Goal: Communication & Community: Answer question/provide support

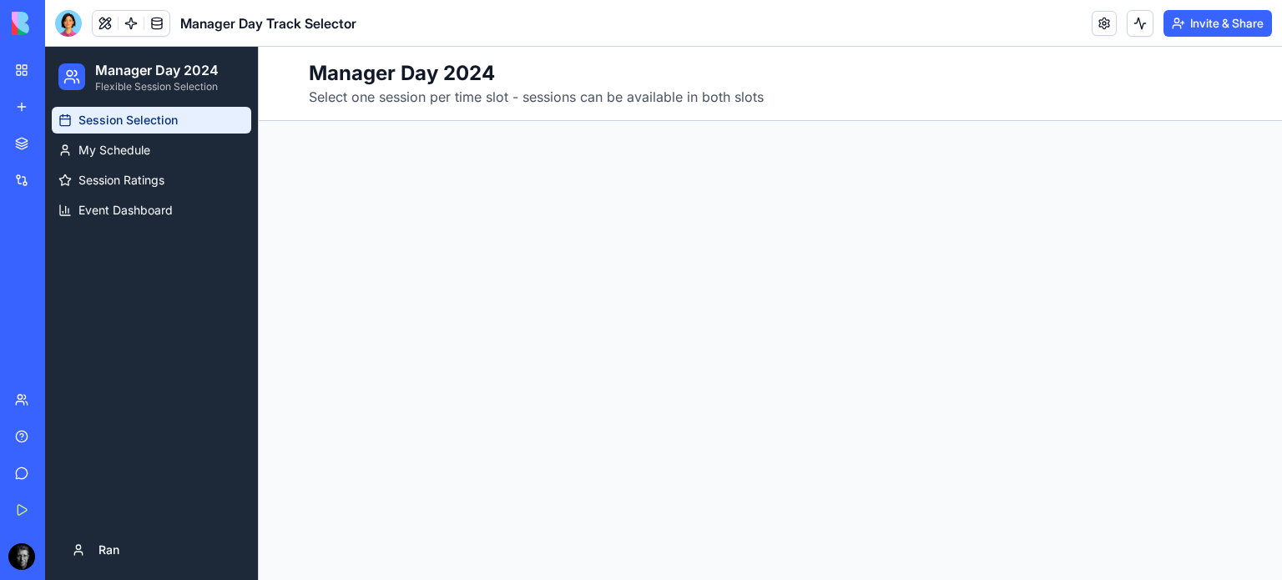
click at [1145, 27] on button at bounding box center [1139, 23] width 27 height 27
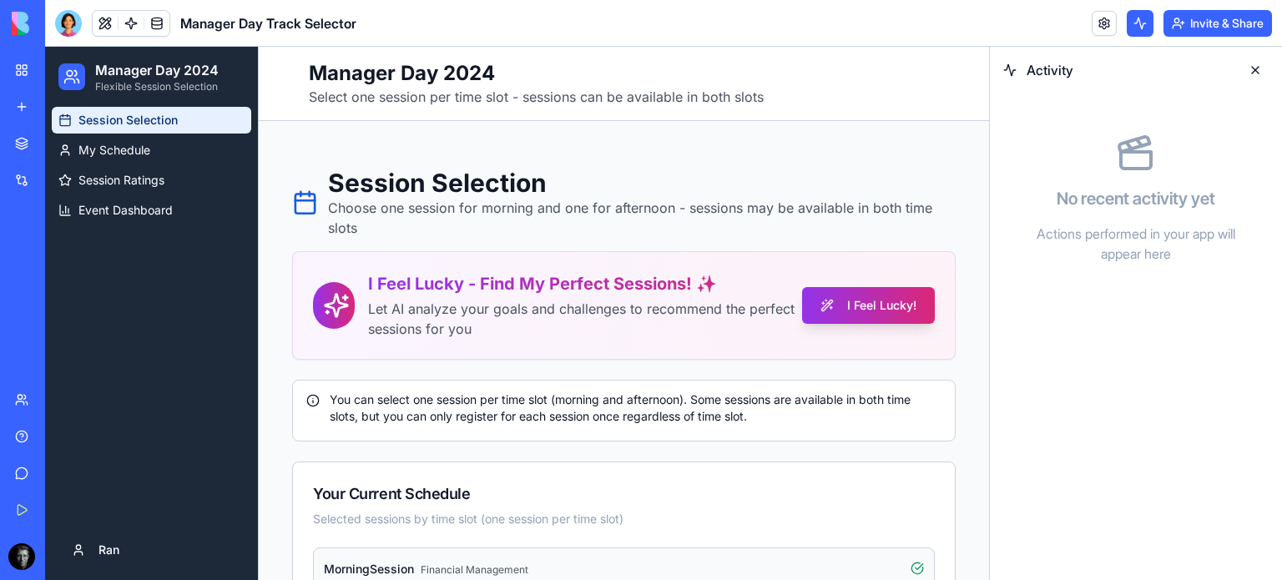
click at [1261, 74] on button at bounding box center [1254, 70] width 27 height 27
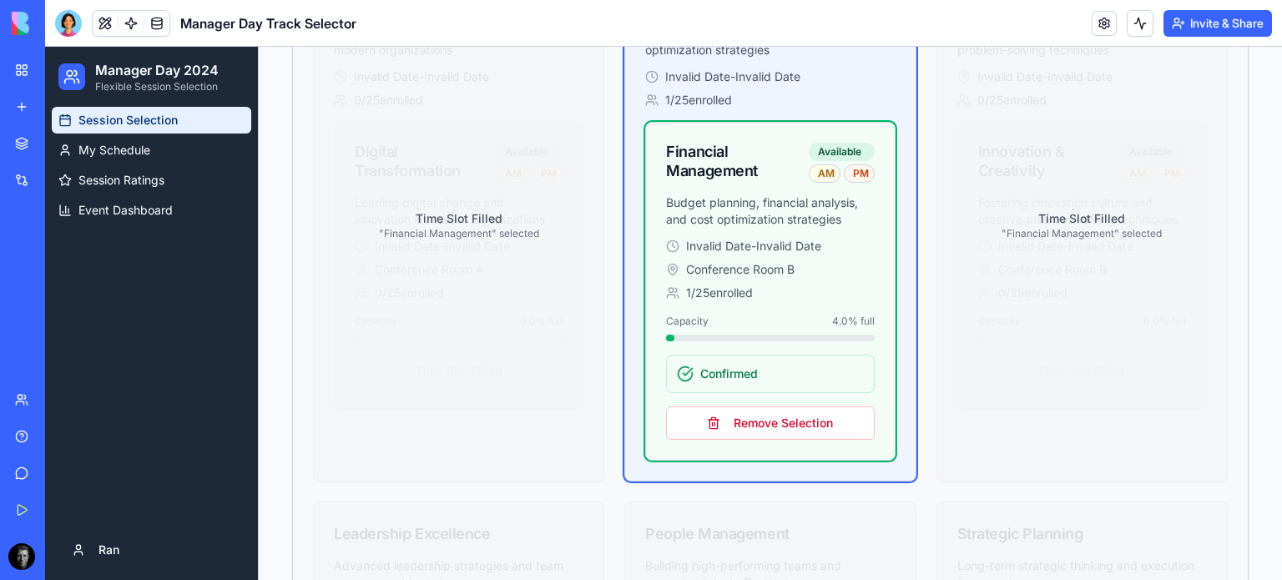
scroll to position [965, 0]
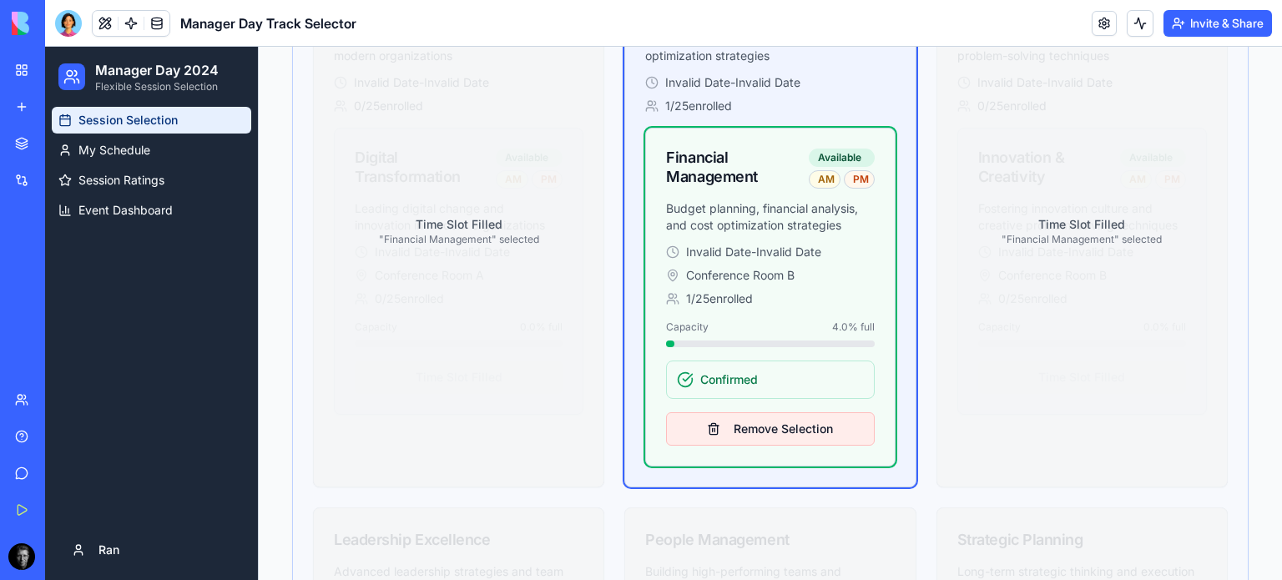
click at [779, 424] on button "Remove Selection" at bounding box center [770, 428] width 208 height 33
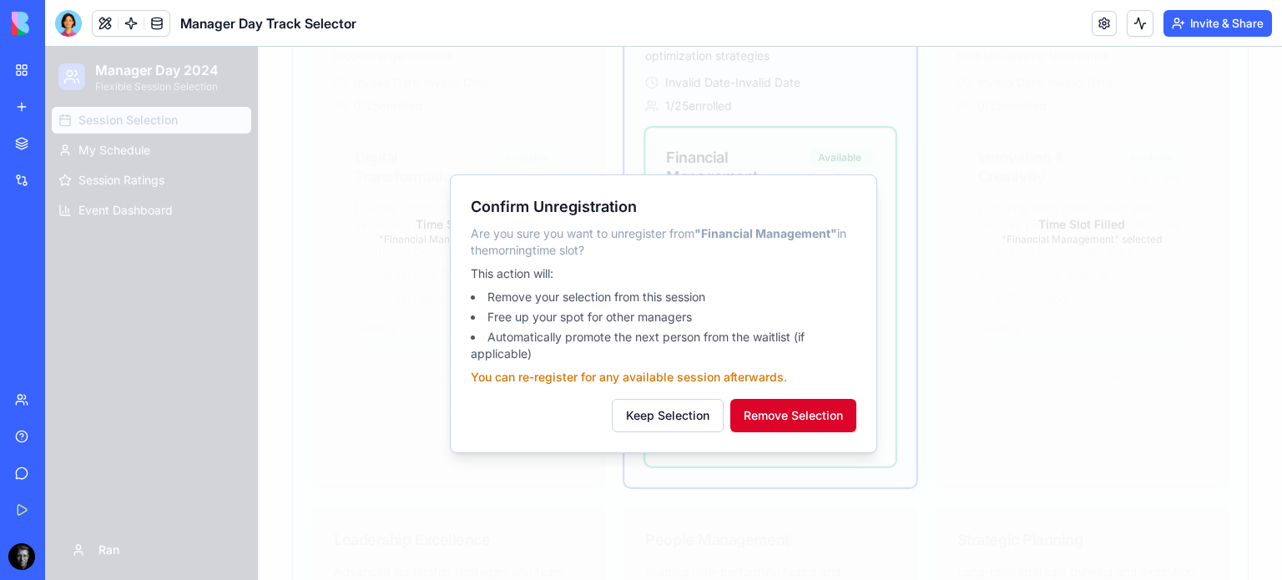
click at [795, 428] on button "Remove Selection" at bounding box center [793, 415] width 126 height 33
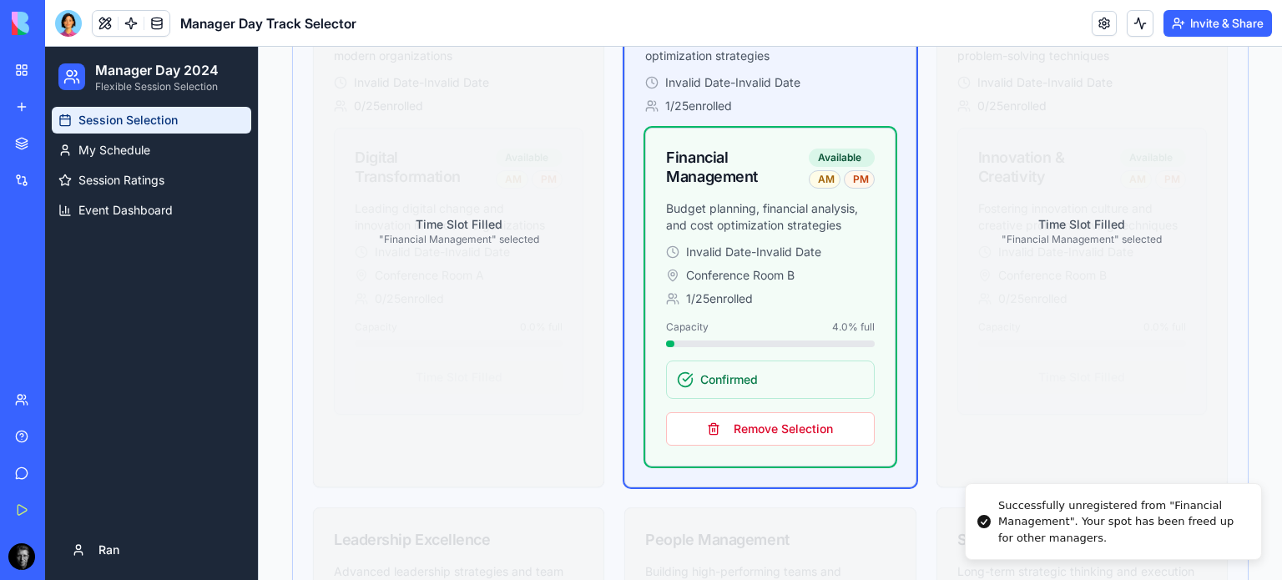
click at [1140, 23] on button at bounding box center [1139, 23] width 27 height 27
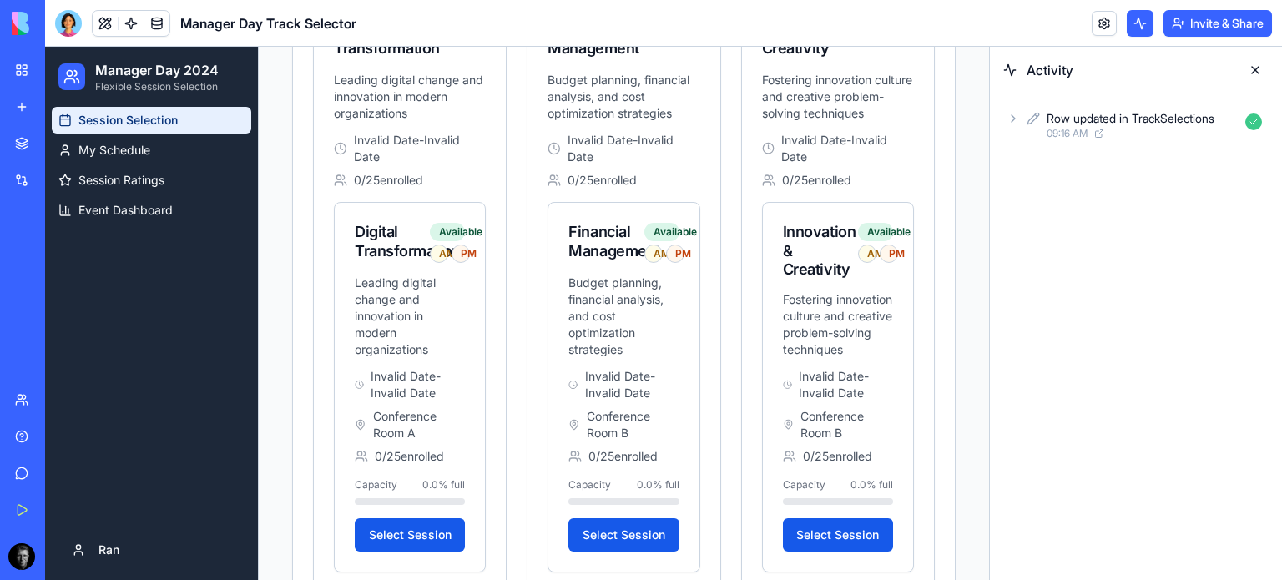
scroll to position [908, 0]
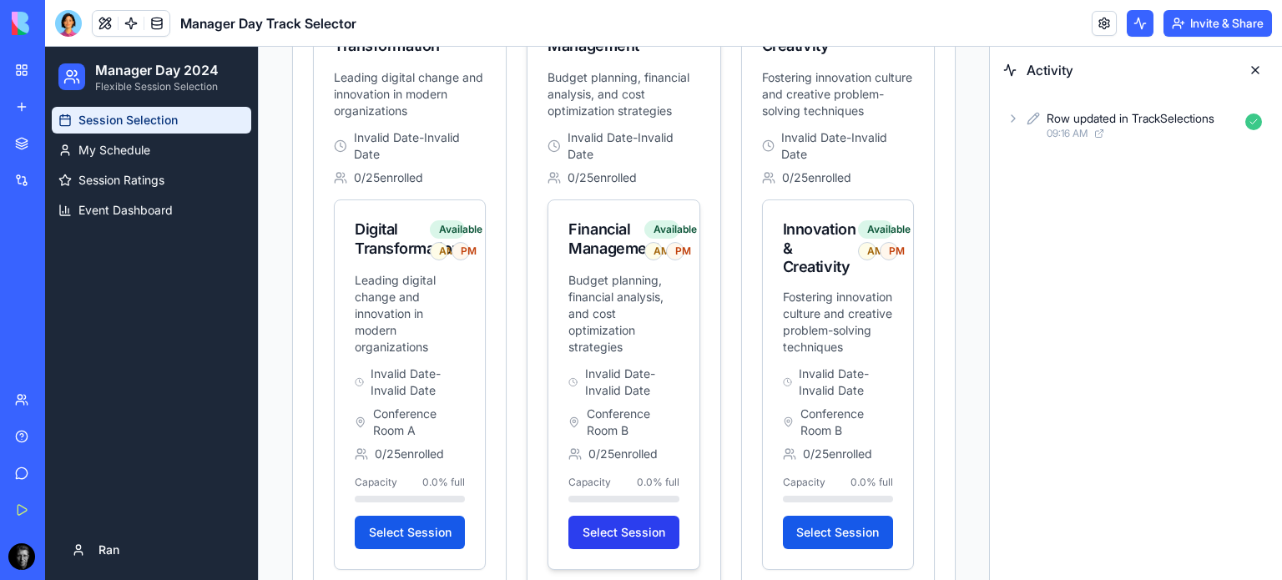
click at [627, 531] on button "Select Session" at bounding box center [623, 532] width 110 height 33
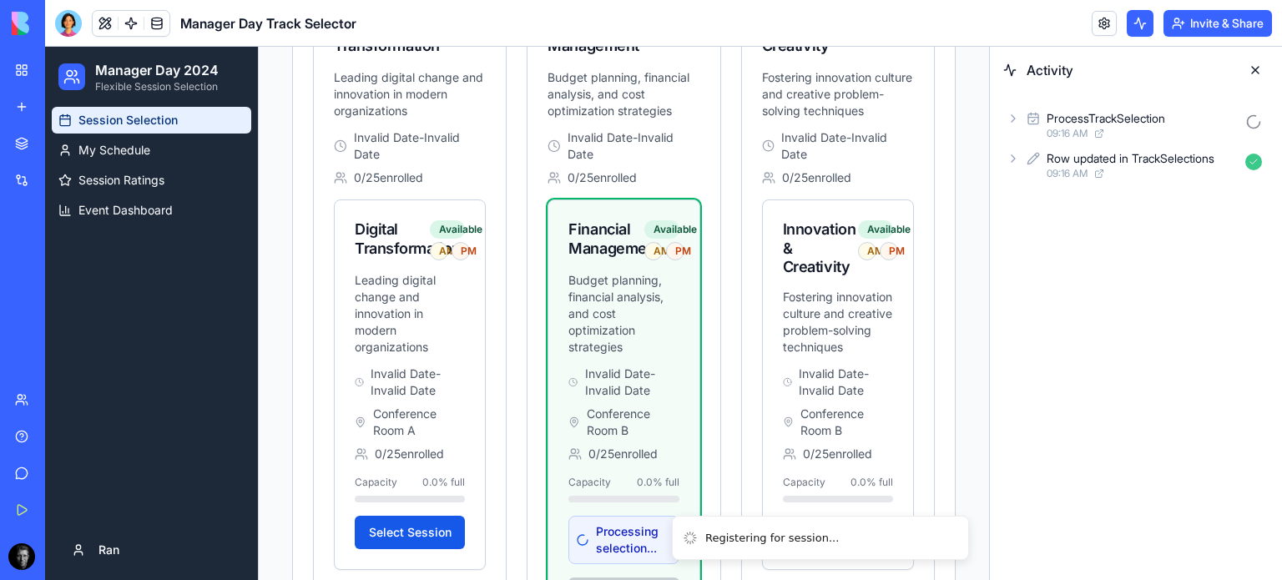
click at [1012, 118] on icon at bounding box center [1012, 118] width 13 height 13
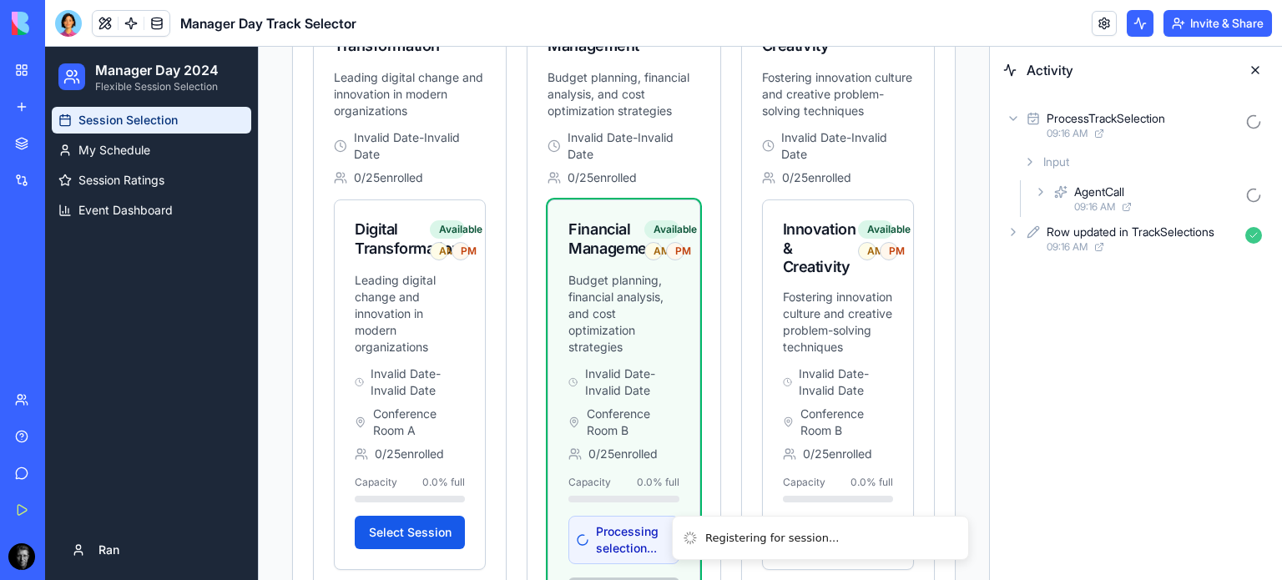
click at [1037, 190] on icon at bounding box center [1040, 191] width 13 height 13
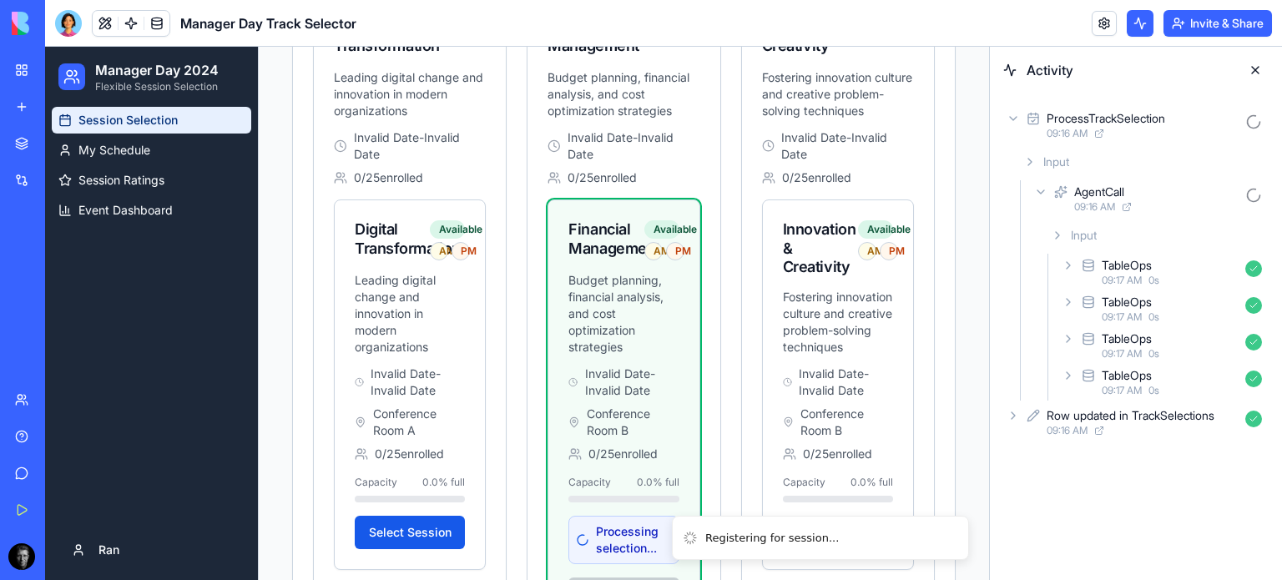
click at [1068, 380] on icon at bounding box center [1067, 375] width 13 height 13
click at [1080, 420] on icon at bounding box center [1084, 418] width 13 height 13
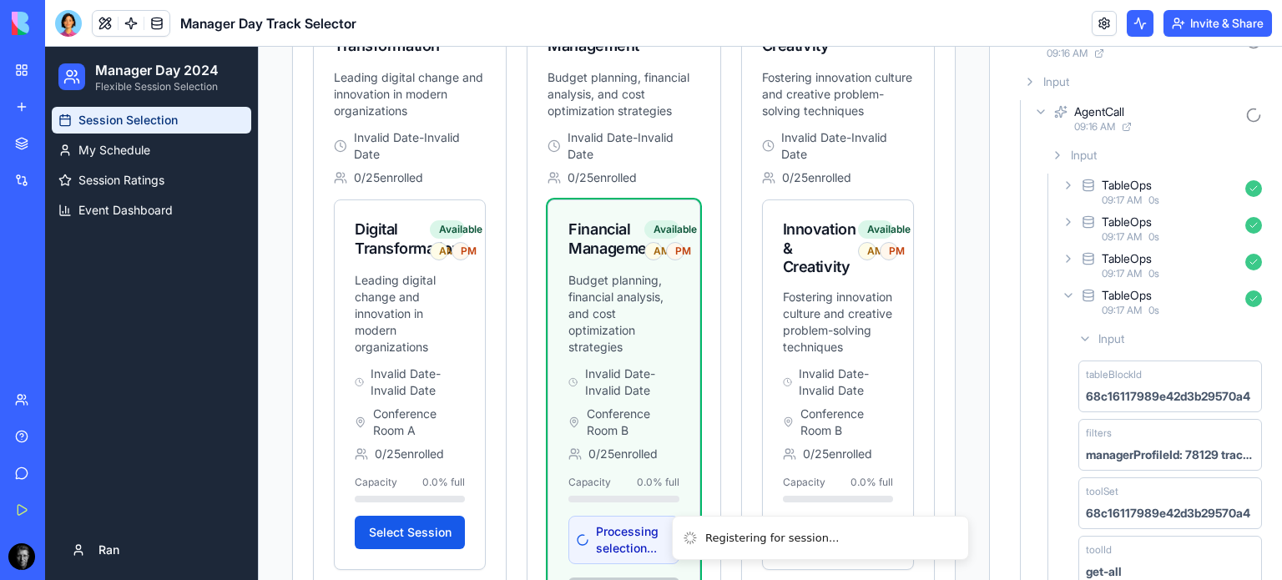
scroll to position [146, 0]
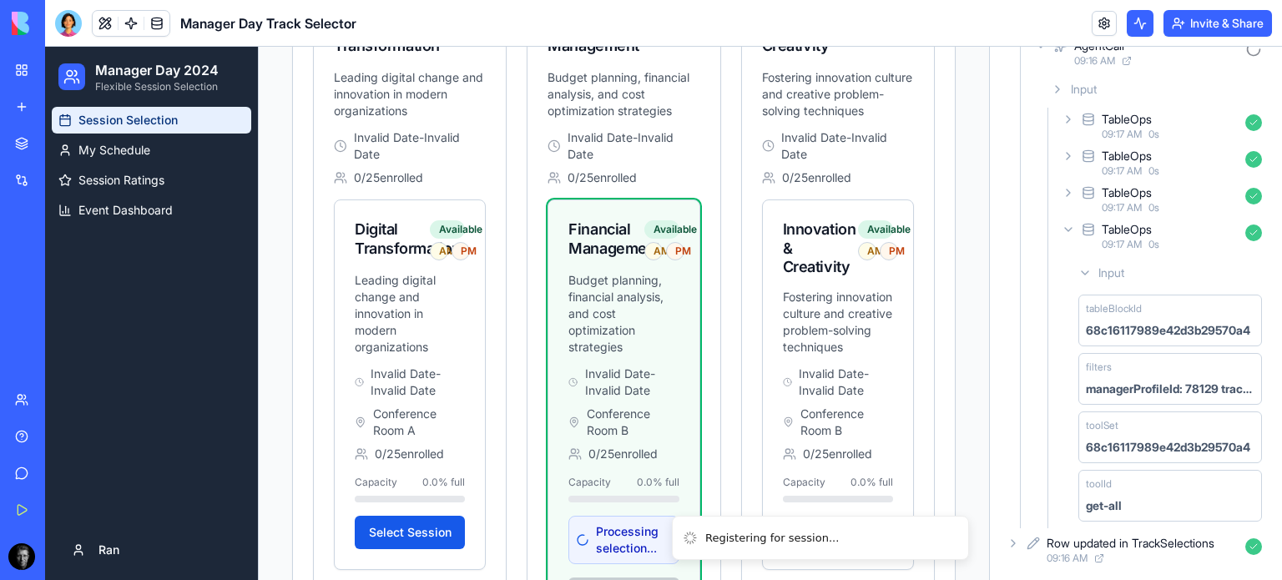
click at [1088, 276] on icon at bounding box center [1084, 272] width 13 height 13
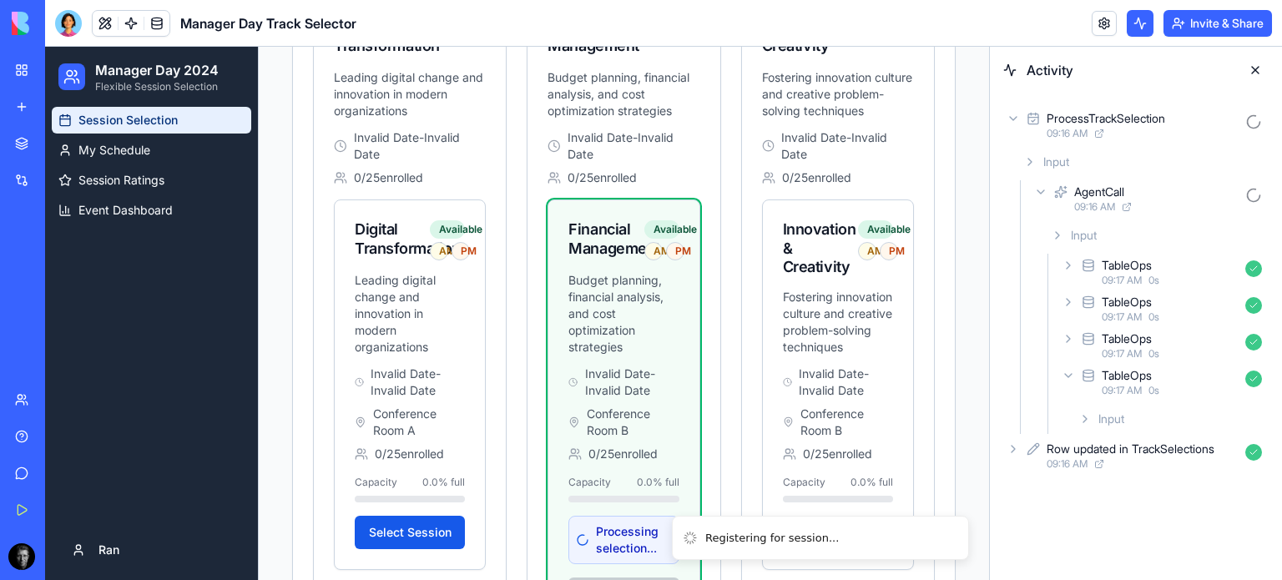
click at [1074, 380] on div at bounding box center [1067, 375] width 13 height 13
click at [1064, 335] on icon at bounding box center [1067, 338] width 13 height 13
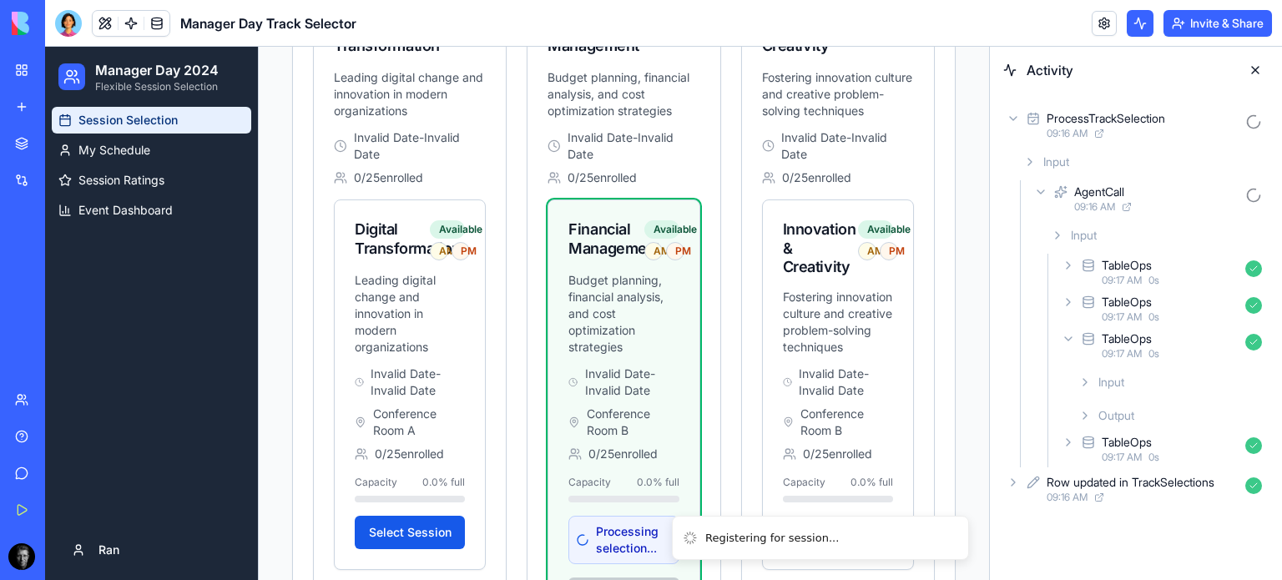
click at [1065, 344] on icon at bounding box center [1067, 338] width 13 height 13
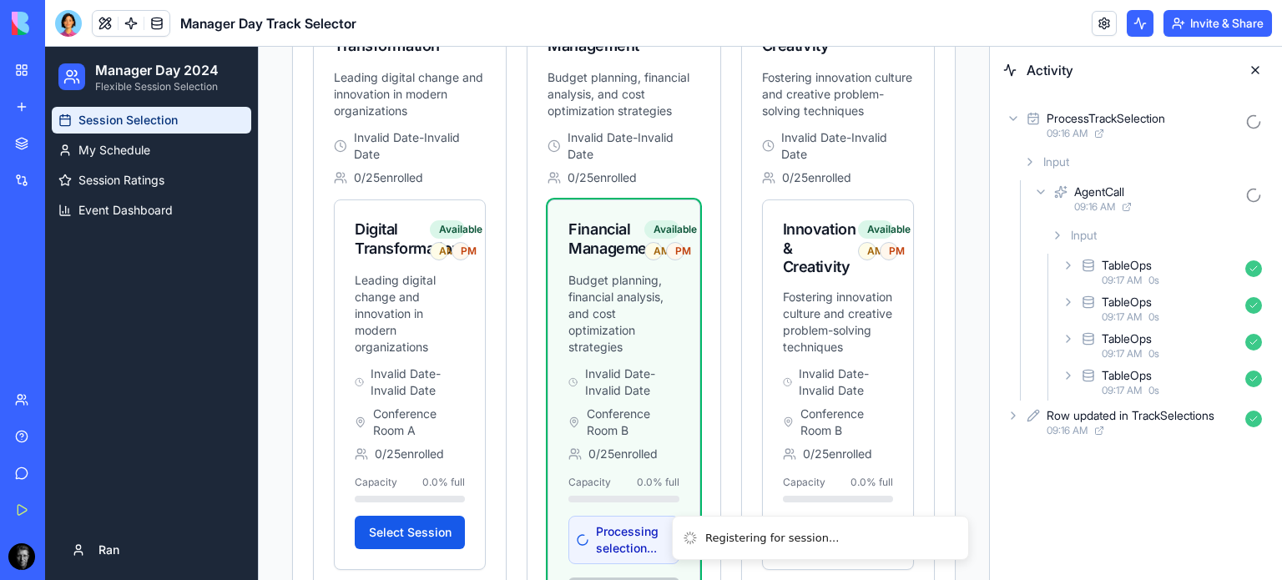
click at [1066, 384] on div "TableOps 09:17 AM 0 s" at bounding box center [1163, 382] width 210 height 37
click at [1092, 418] on div "Input" at bounding box center [1169, 419] width 197 height 30
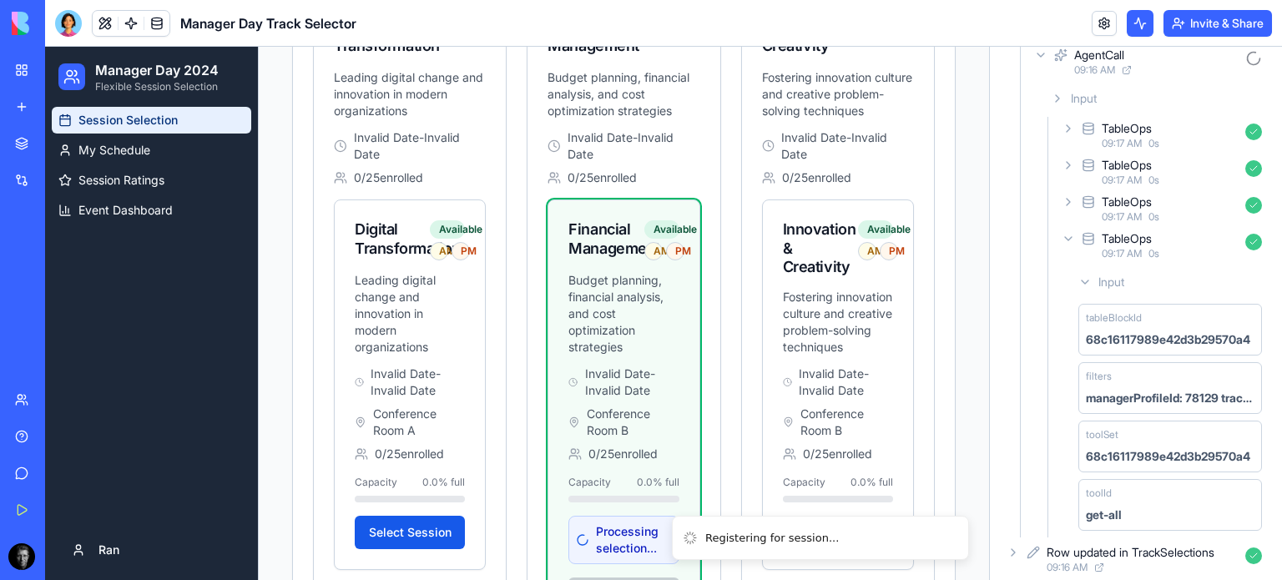
scroll to position [146, 0]
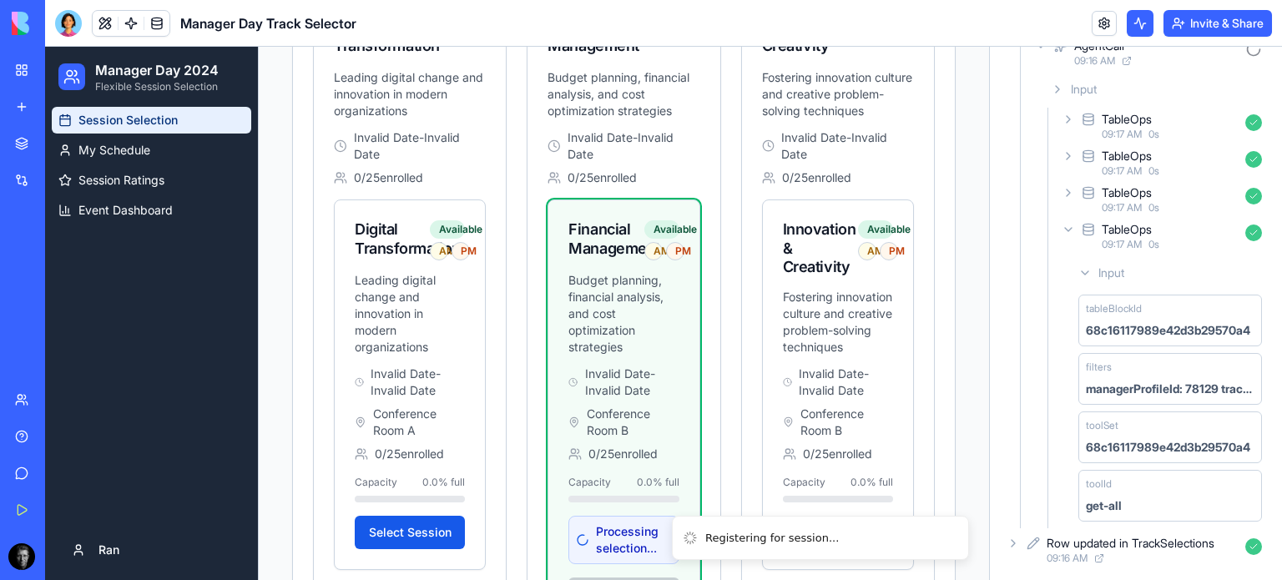
click at [1168, 501] on div "get-all" at bounding box center [1169, 505] width 169 height 17
click at [1088, 276] on icon at bounding box center [1084, 272] width 13 height 13
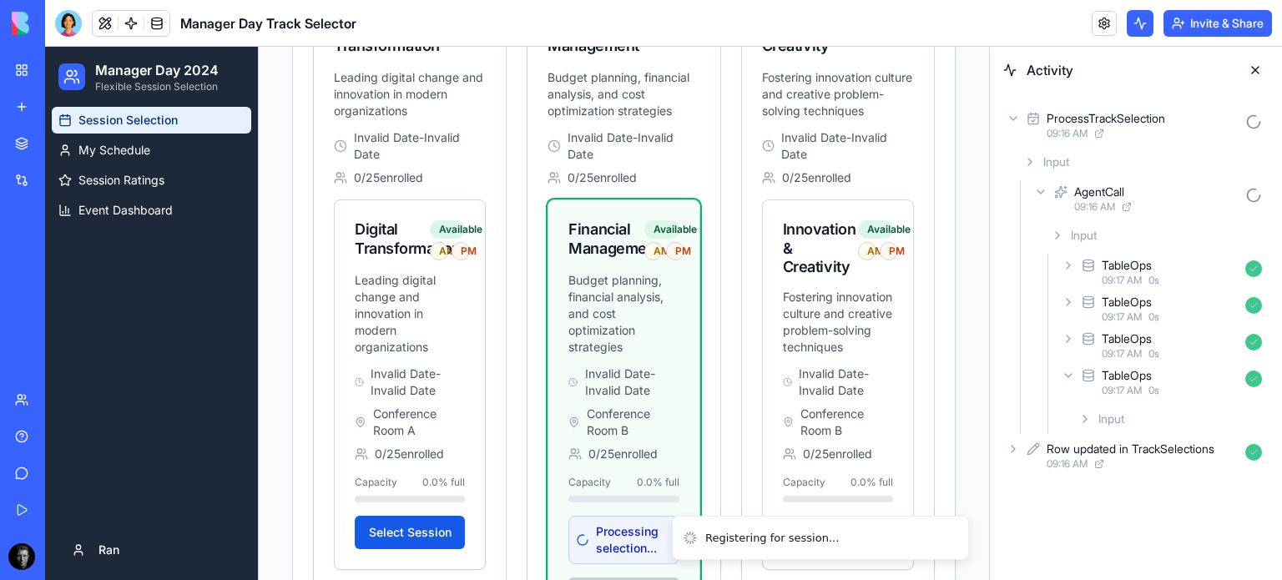
click at [1070, 230] on span "Input" at bounding box center [1083, 235] width 26 height 17
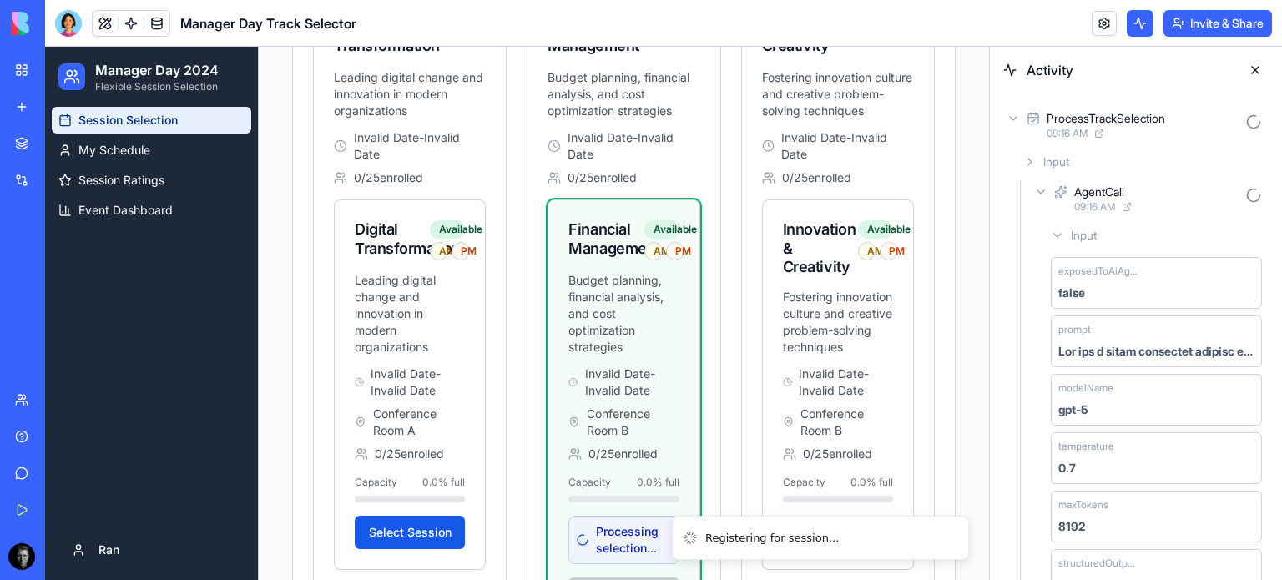
click at [1056, 234] on icon at bounding box center [1056, 235] width 13 height 13
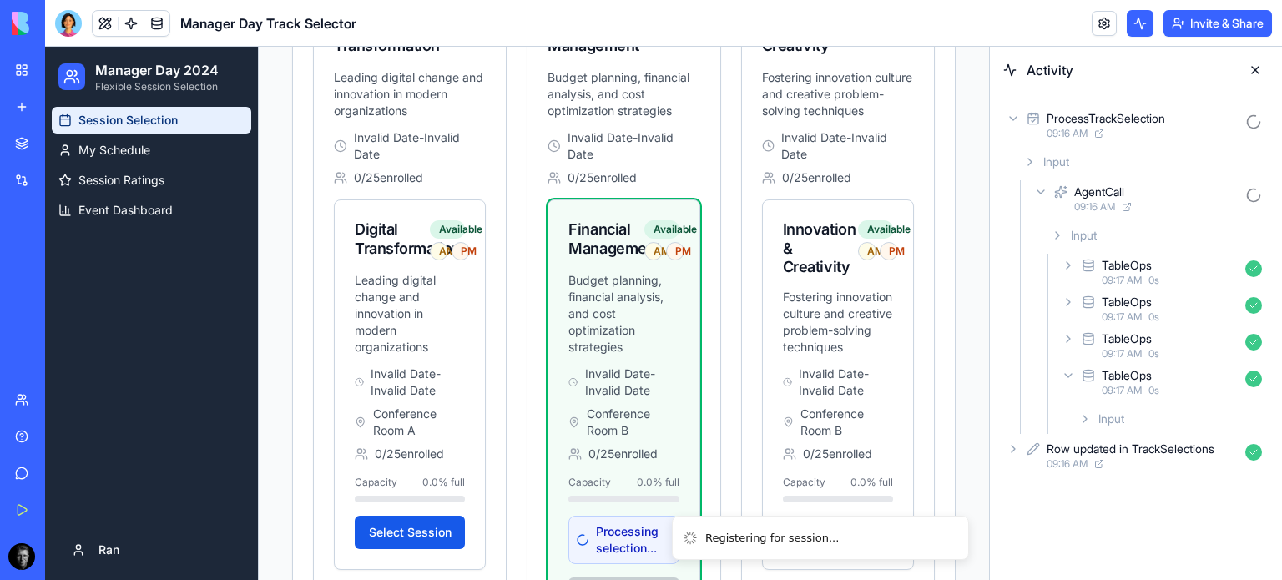
click at [1061, 340] on icon at bounding box center [1067, 338] width 13 height 13
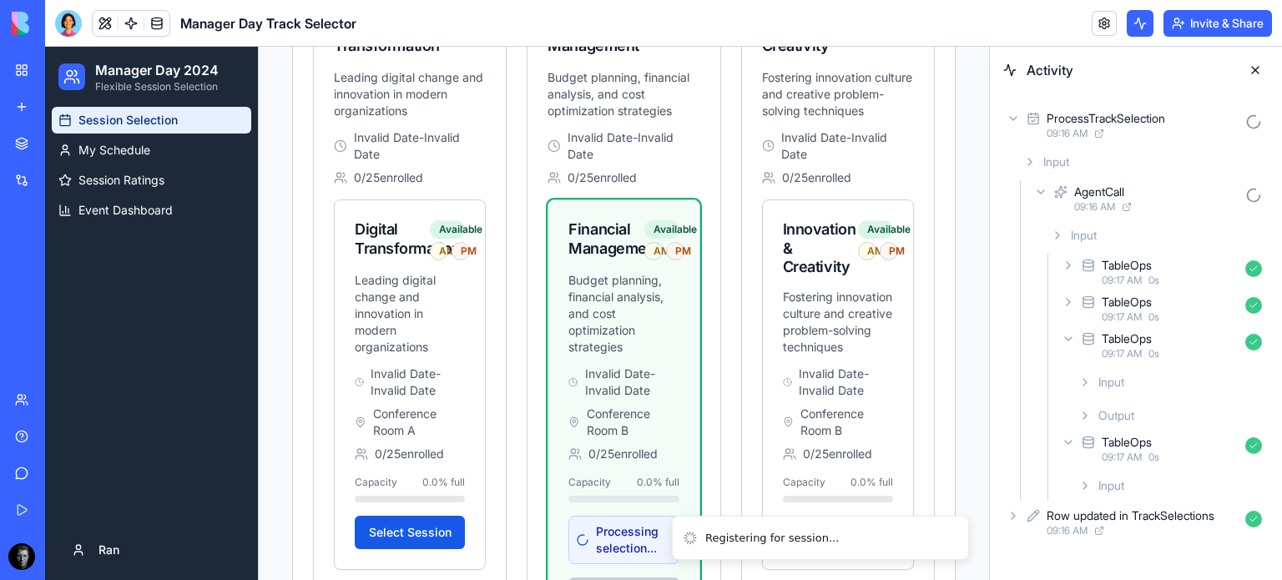
click at [1084, 382] on icon at bounding box center [1084, 381] width 13 height 13
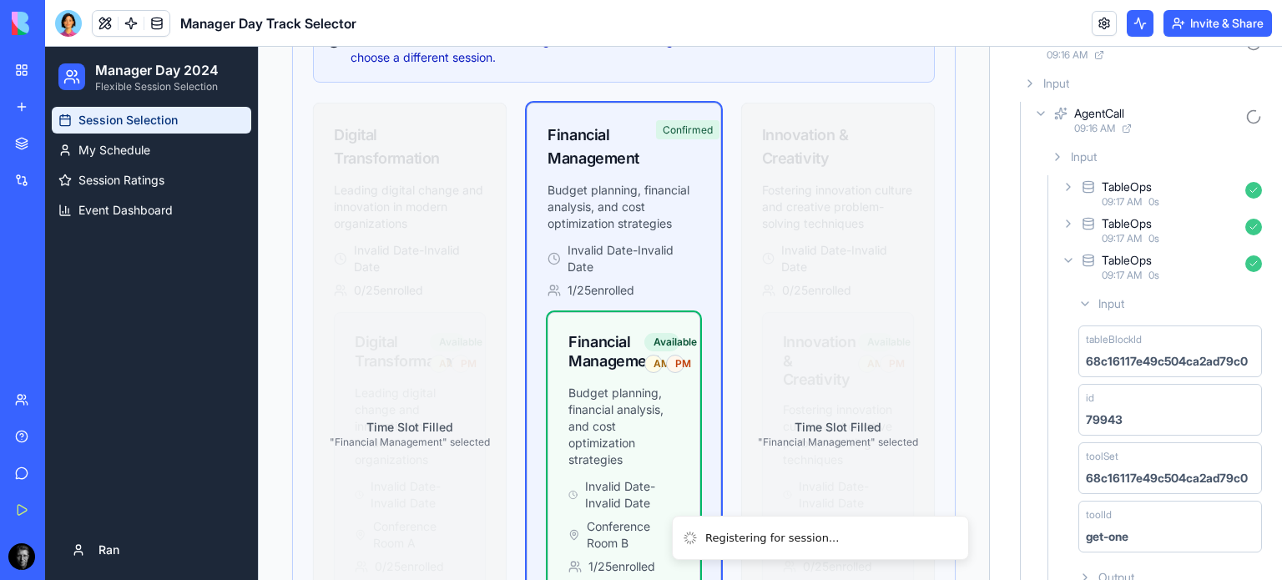
scroll to position [116, 0]
click at [1058, 158] on icon at bounding box center [1056, 159] width 13 height 13
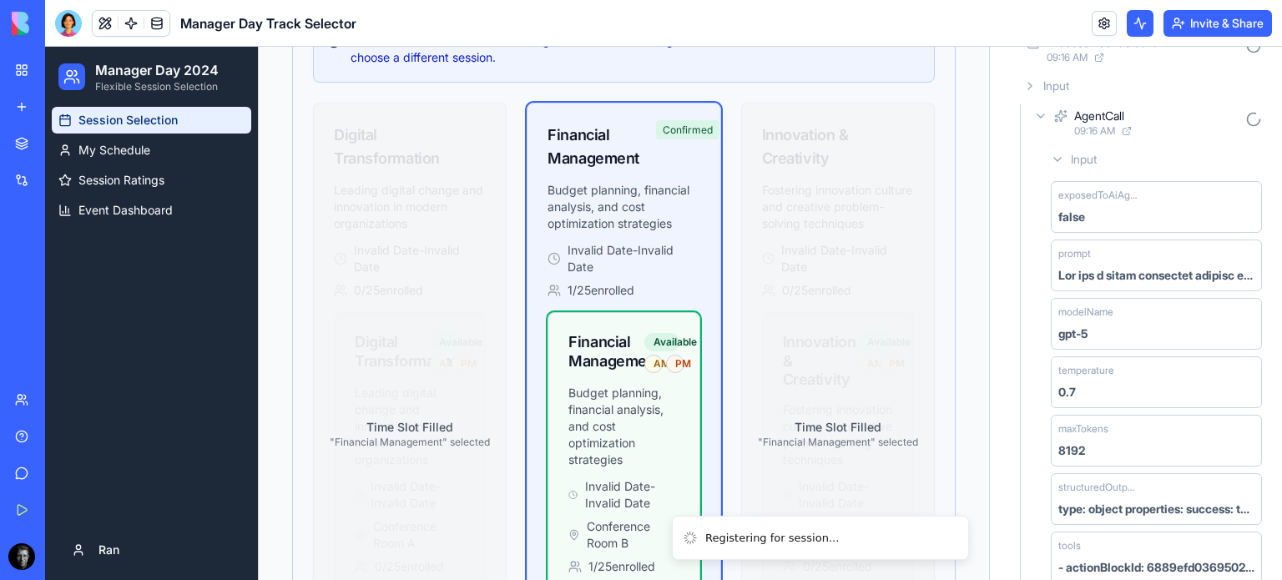
click at [1042, 110] on icon at bounding box center [1040, 115] width 13 height 13
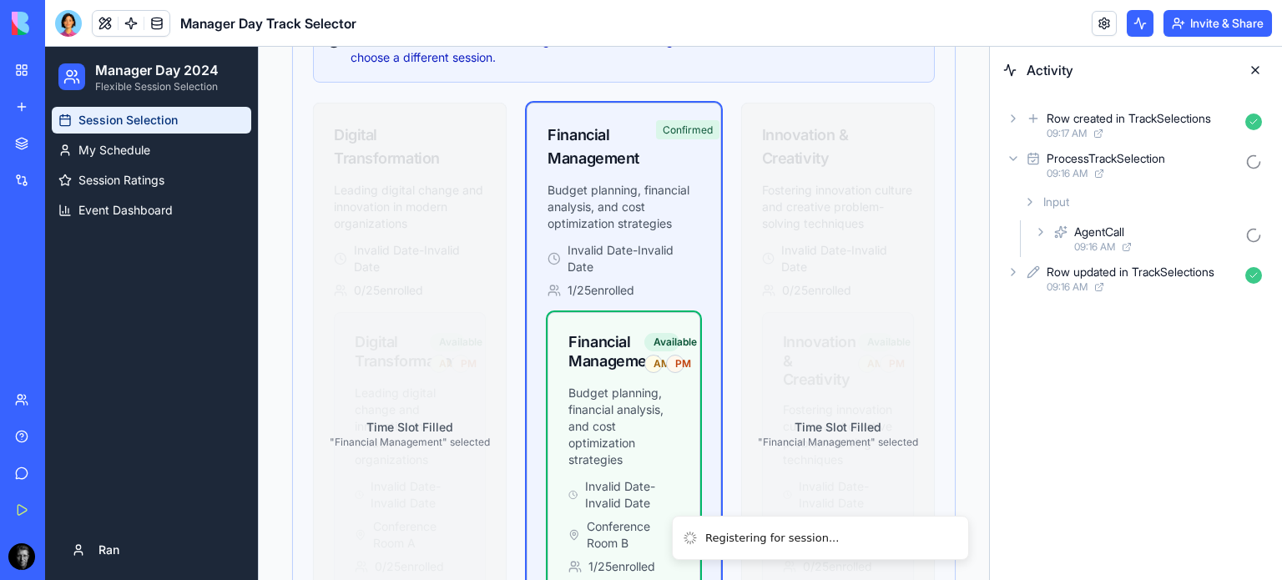
click at [1031, 194] on div "Input" at bounding box center [1142, 202] width 252 height 30
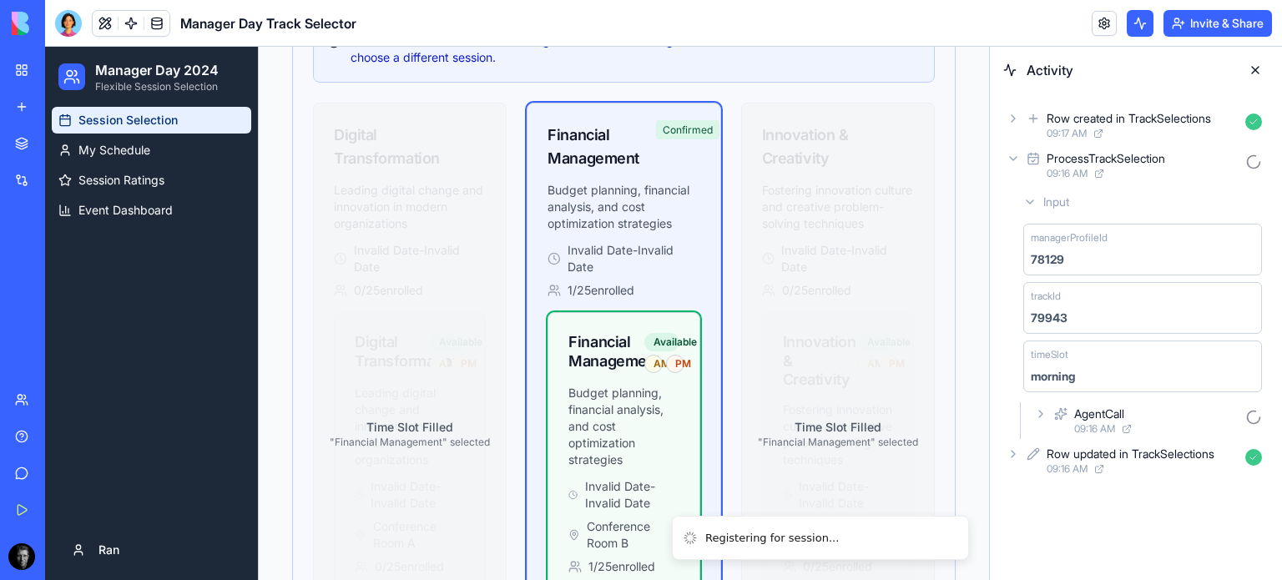
click at [1015, 147] on div "ProcessTrackSelection 09:16 AM" at bounding box center [1135, 165] width 265 height 37
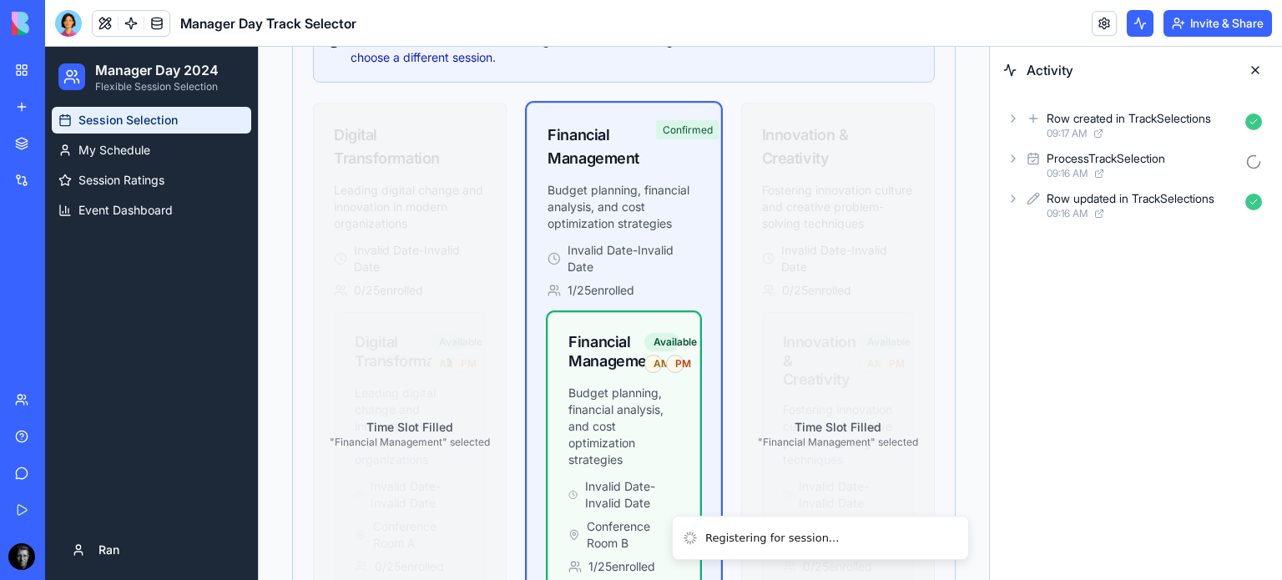
click at [1023, 161] on div "ProcessTrackSelection 09:16 AM" at bounding box center [1135, 165] width 265 height 37
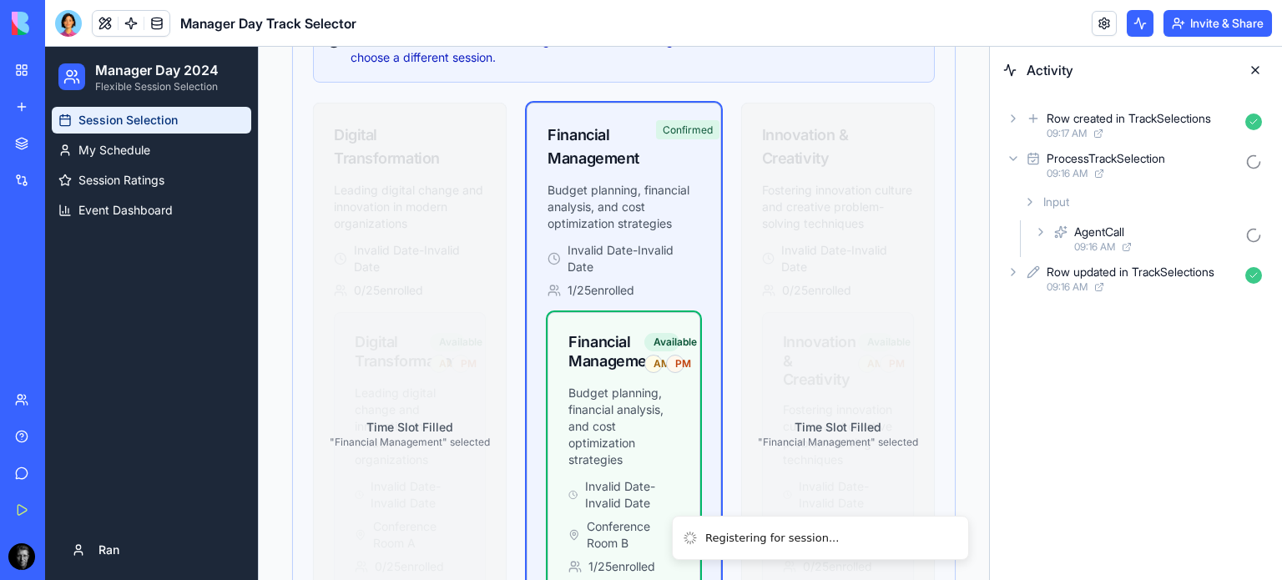
click at [1040, 232] on icon at bounding box center [1040, 231] width 13 height 13
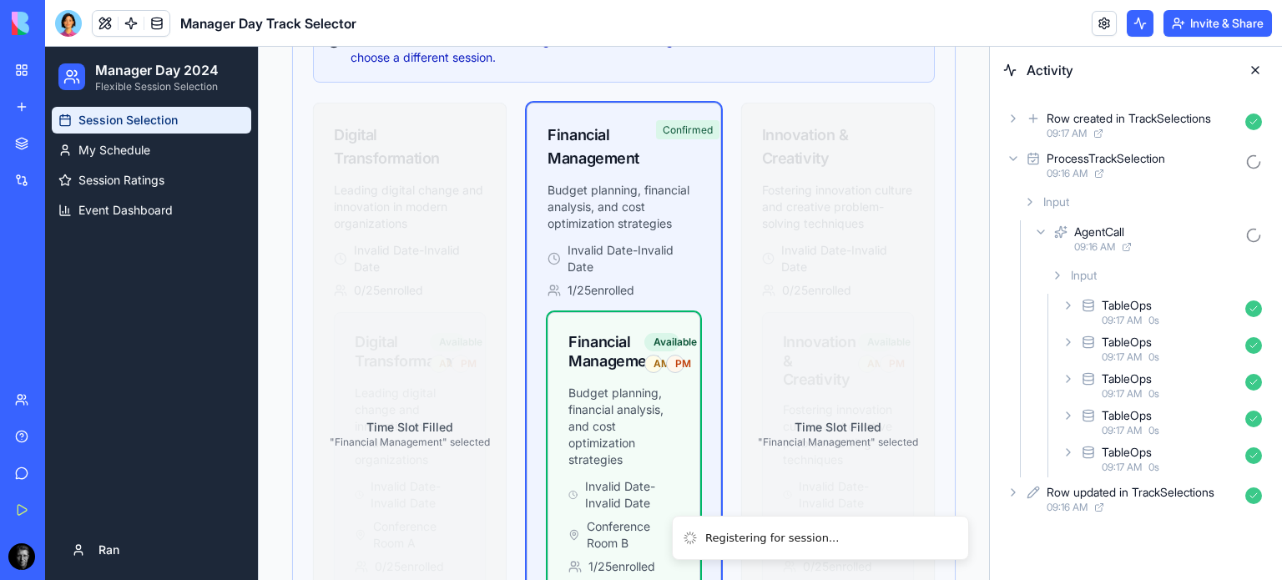
click at [1067, 455] on icon at bounding box center [1067, 452] width 13 height 13
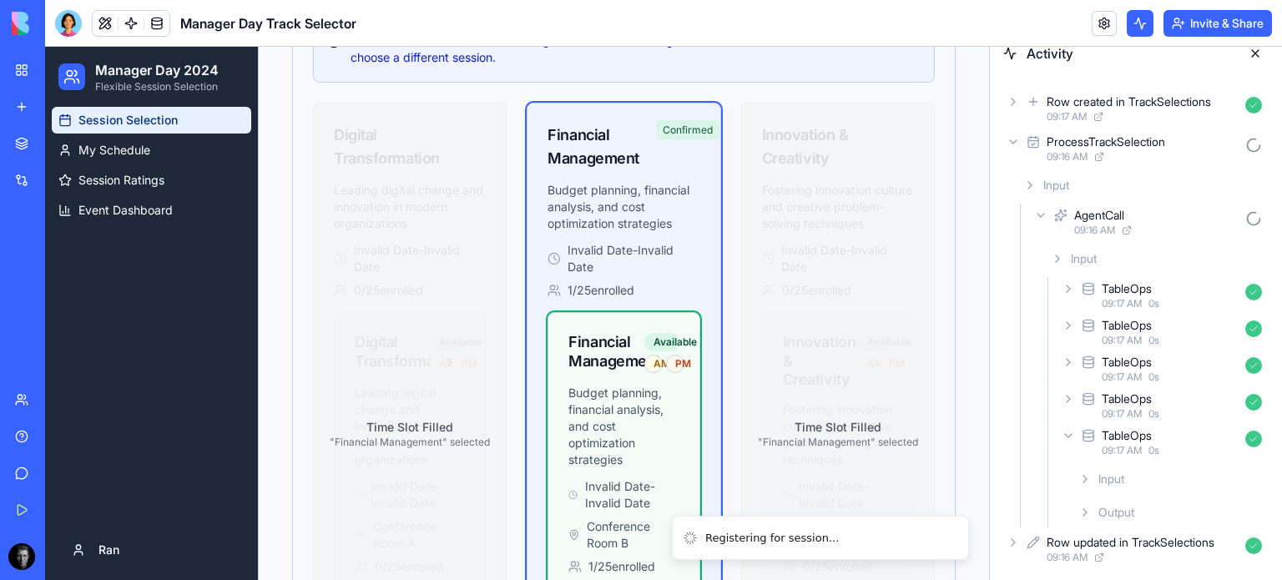
click at [1093, 514] on div "Output" at bounding box center [1169, 512] width 197 height 30
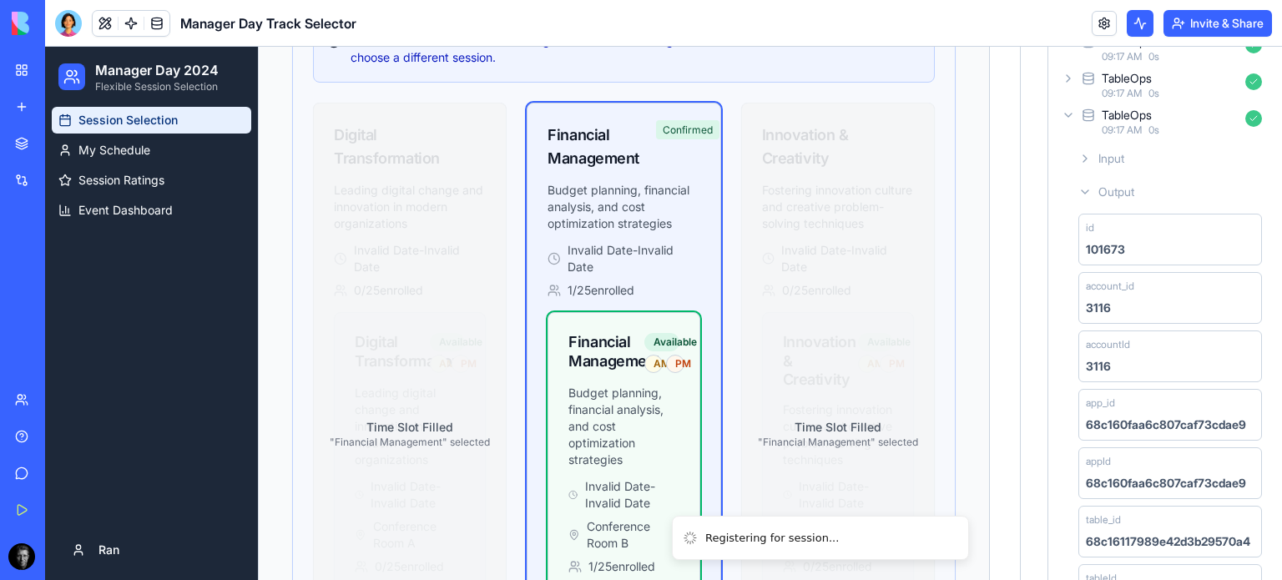
scroll to position [262, 0]
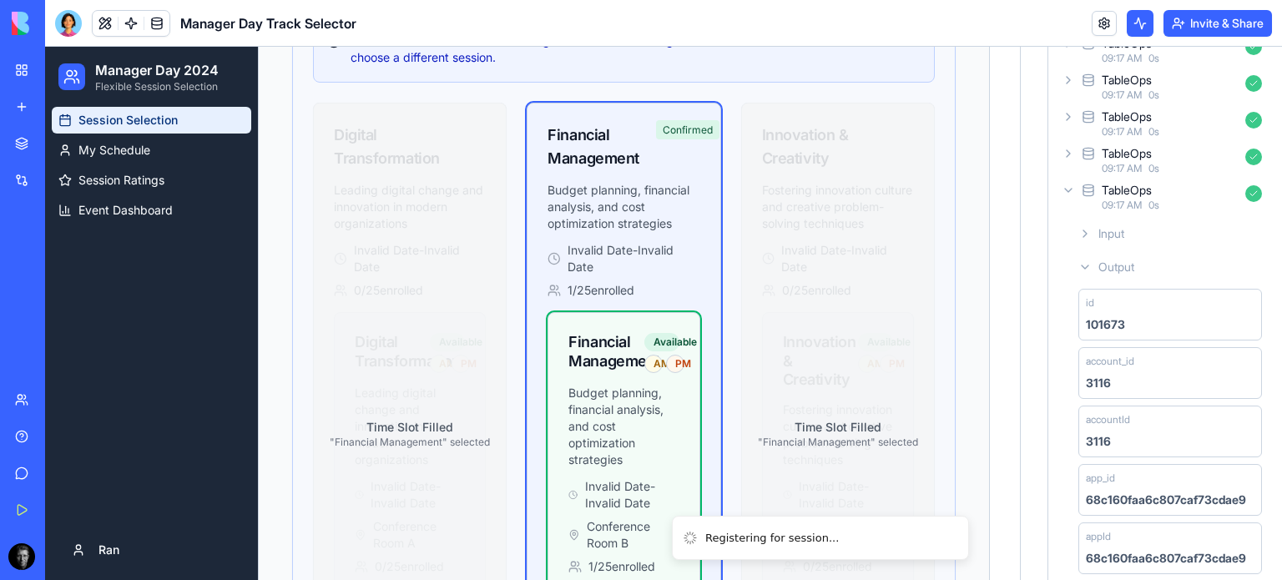
click at [1085, 262] on icon at bounding box center [1084, 266] width 13 height 13
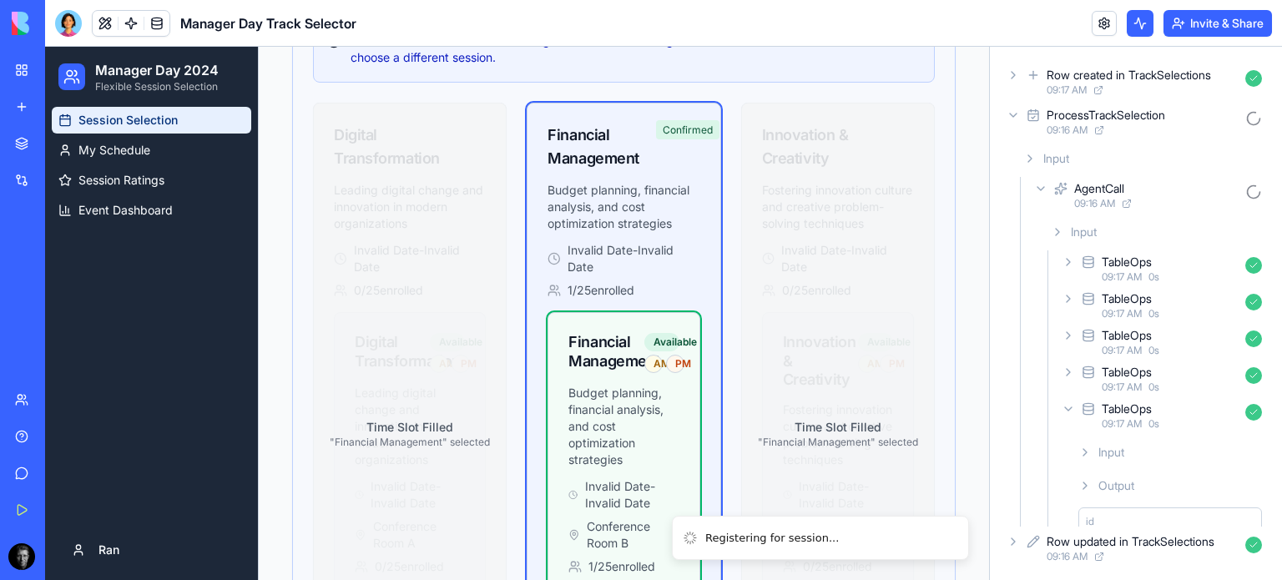
scroll to position [17, 0]
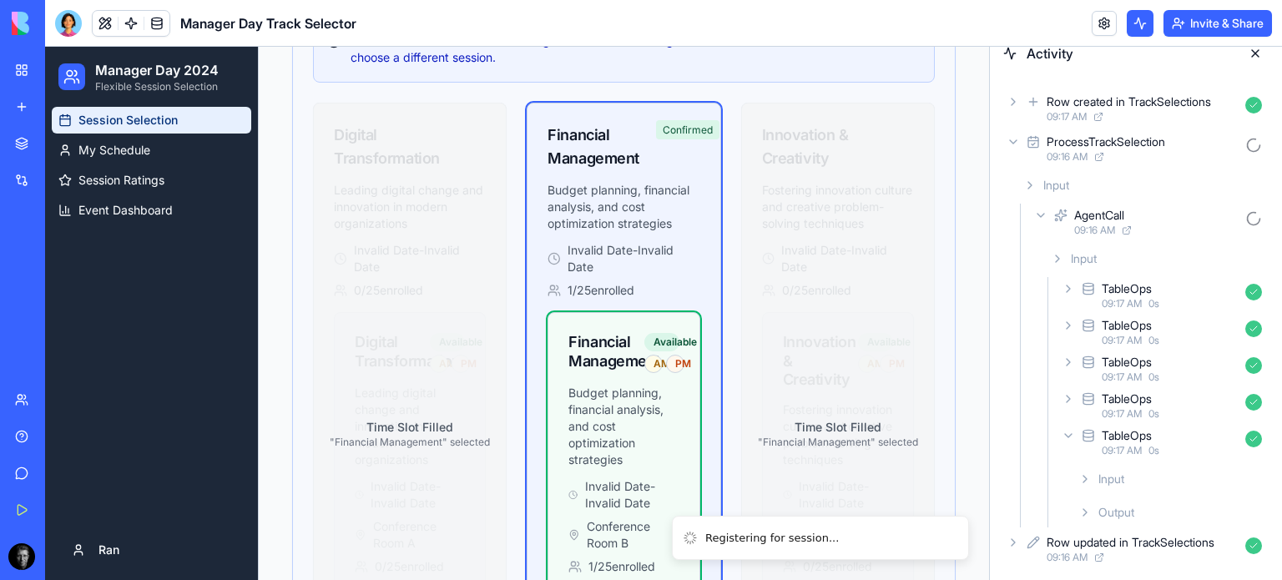
click at [1082, 229] on span "09:16 AM" at bounding box center [1094, 230] width 41 height 13
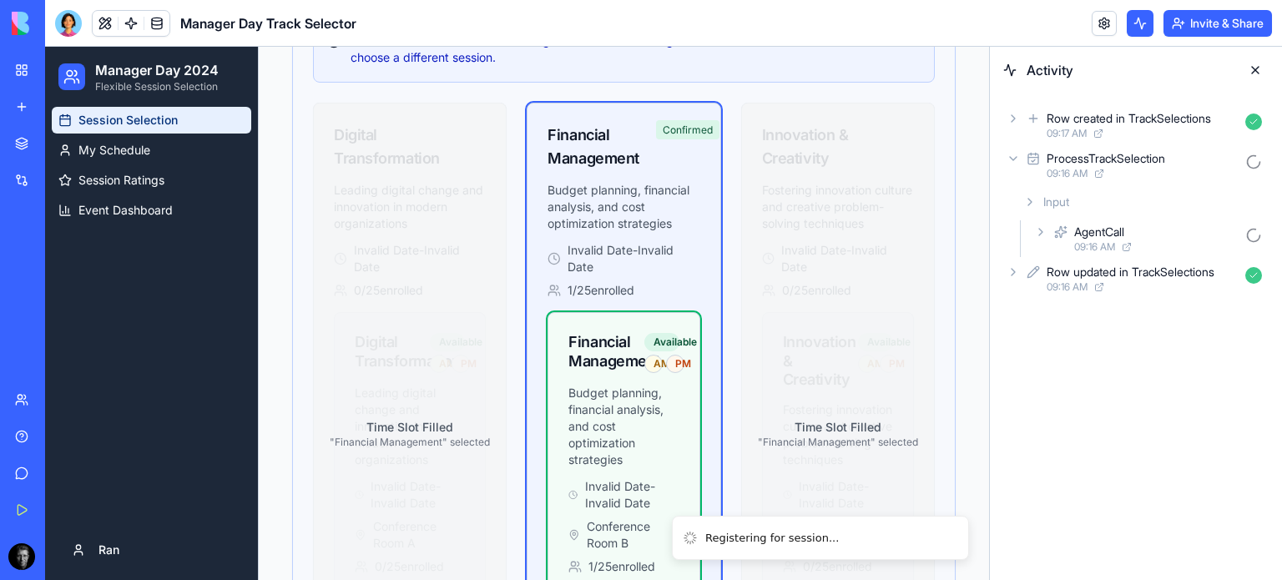
click at [1038, 242] on div "AgentCall 09:16 AM" at bounding box center [1149, 238] width 238 height 37
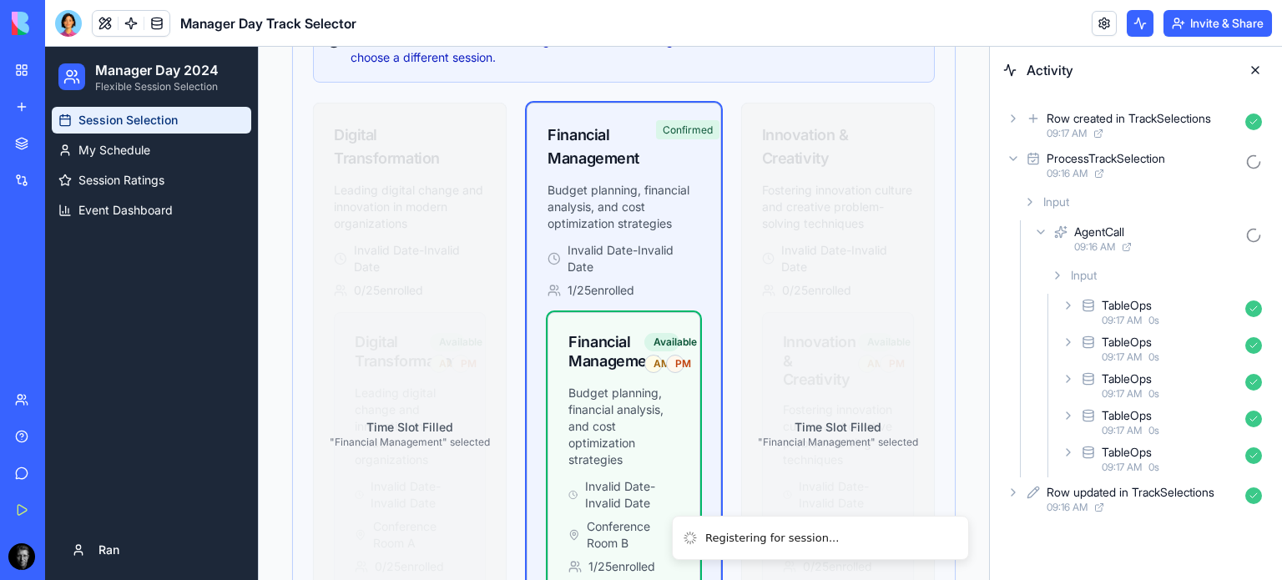
click at [1067, 409] on icon at bounding box center [1067, 415] width 13 height 13
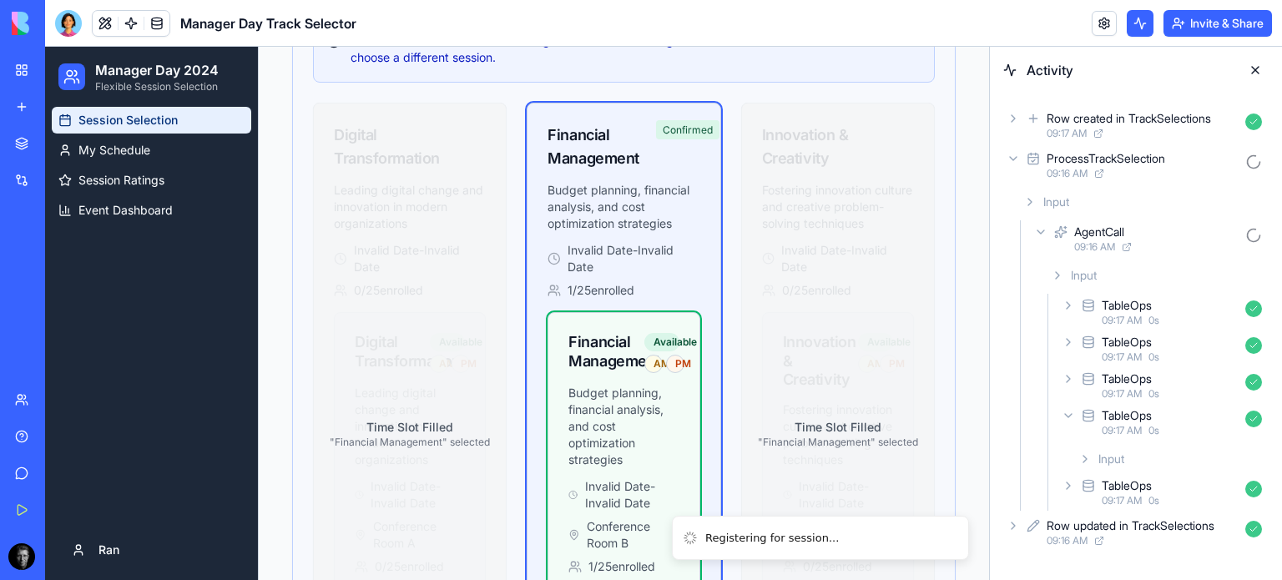
click at [1088, 454] on icon at bounding box center [1084, 458] width 13 height 13
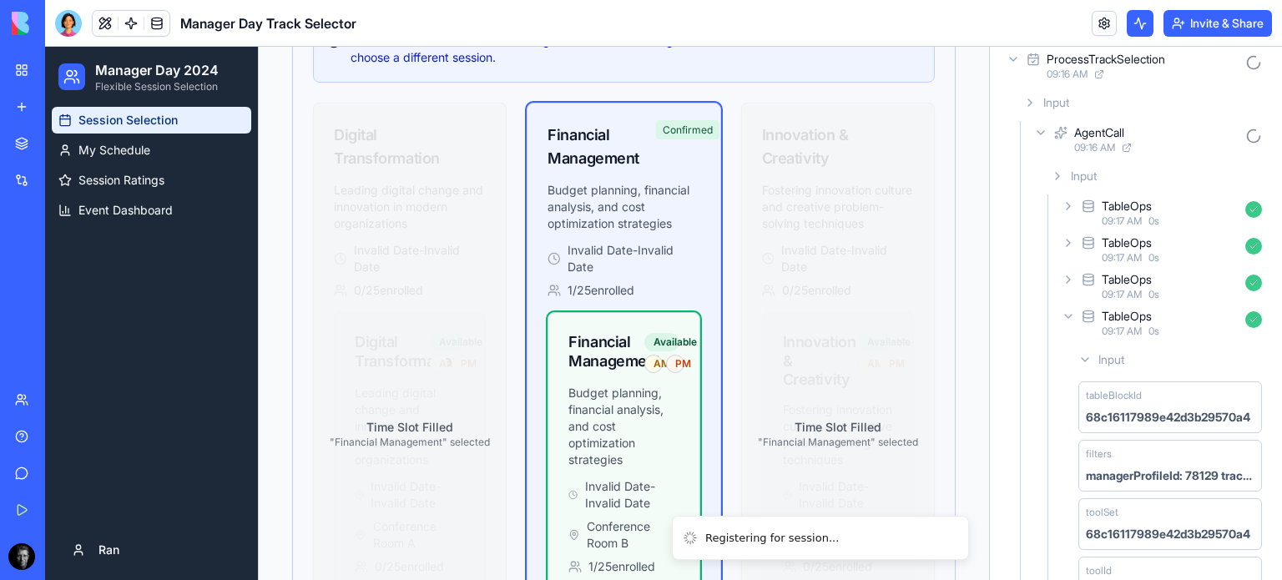
scroll to position [223, 0]
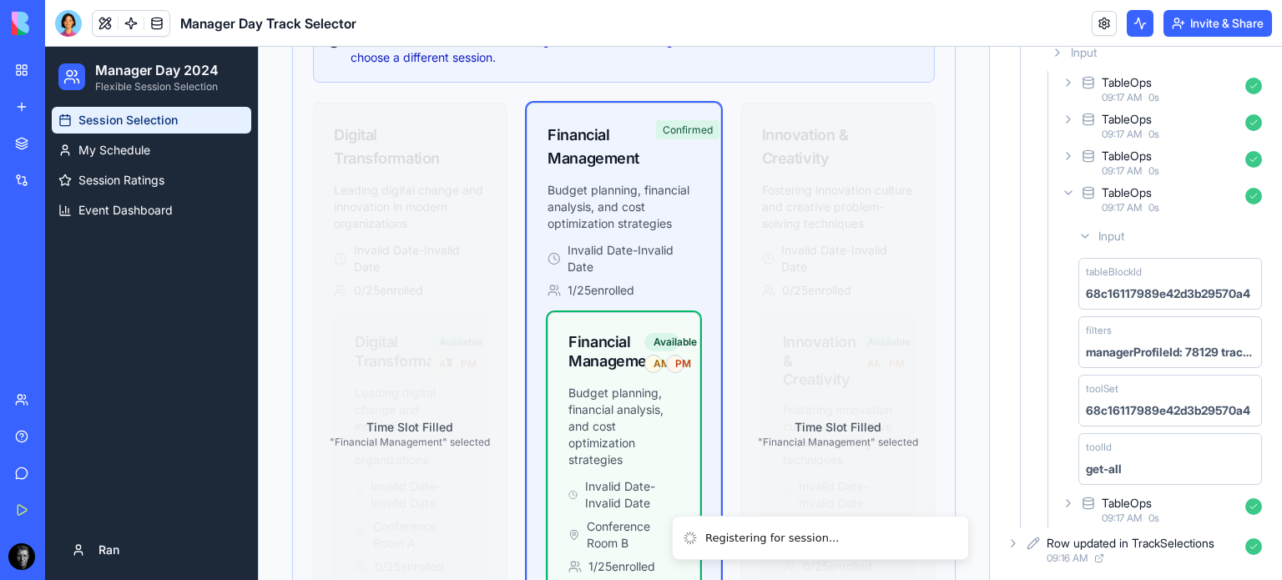
click at [1070, 153] on icon at bounding box center [1067, 155] width 13 height 13
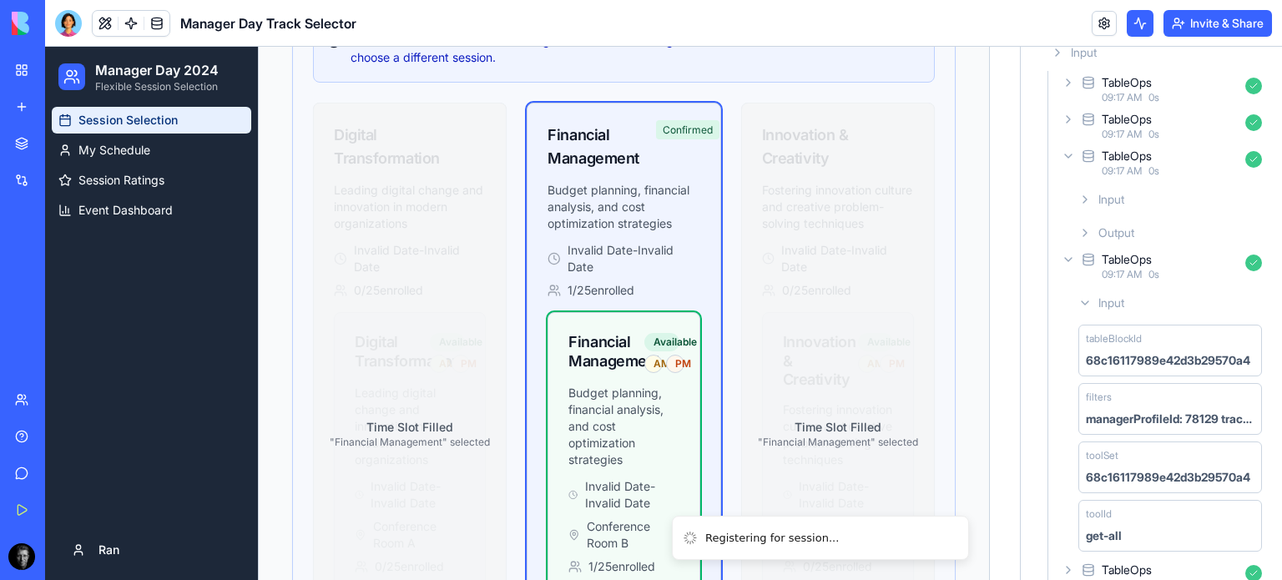
click at [1084, 232] on icon at bounding box center [1084, 232] width 13 height 13
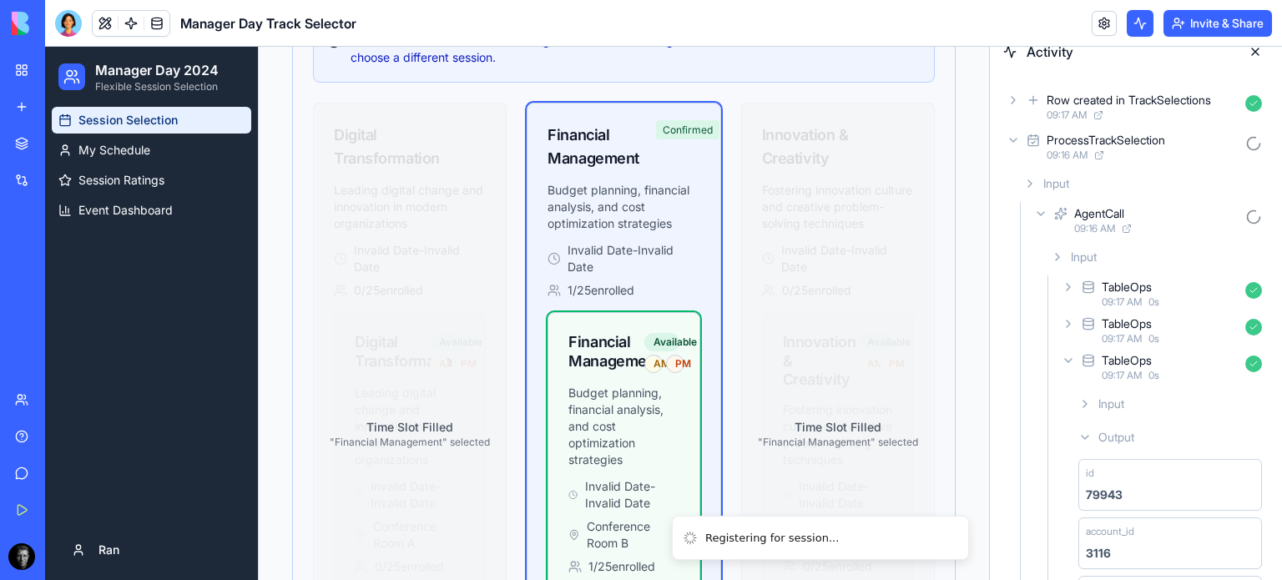
scroll to position [0, 0]
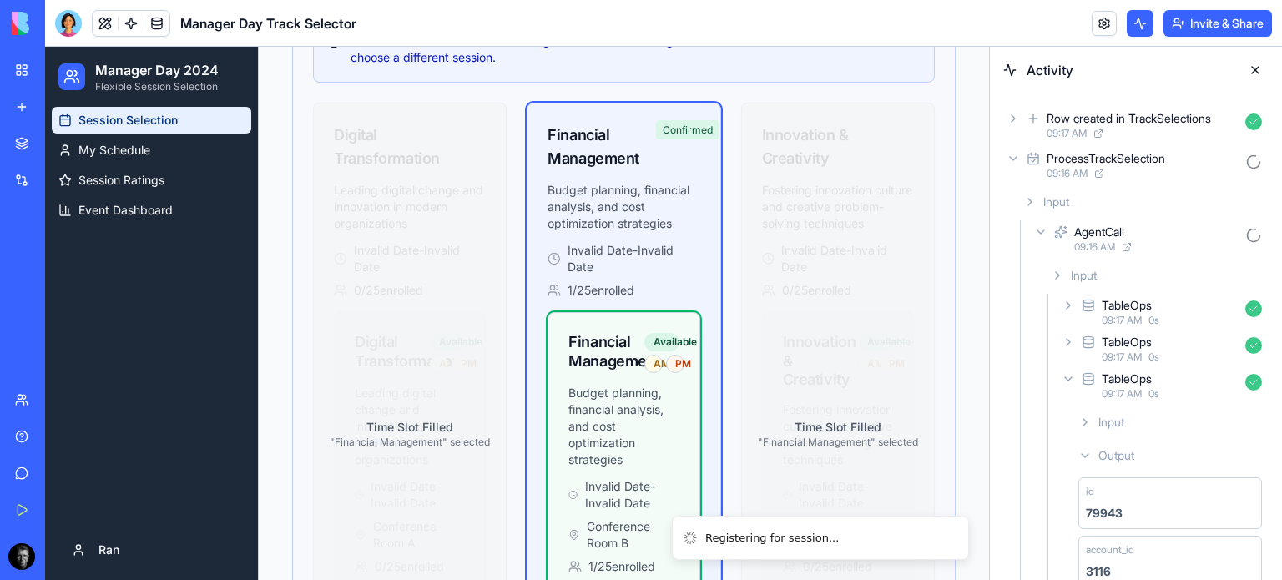
click at [1013, 152] on icon at bounding box center [1012, 158] width 13 height 13
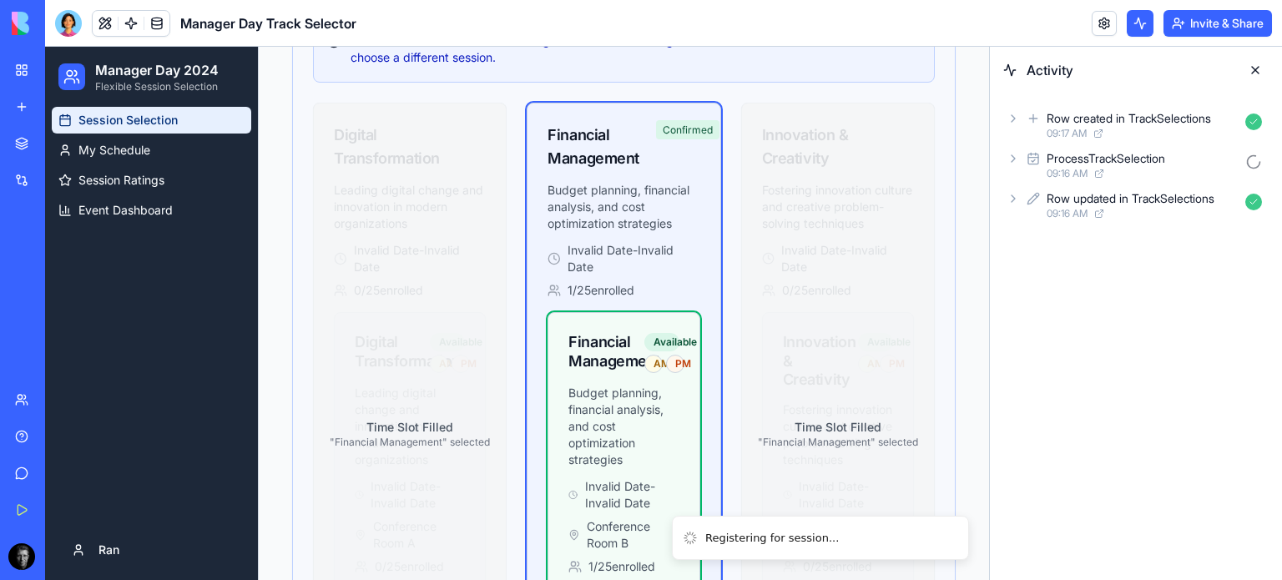
click at [1012, 158] on icon at bounding box center [1012, 158] width 13 height 13
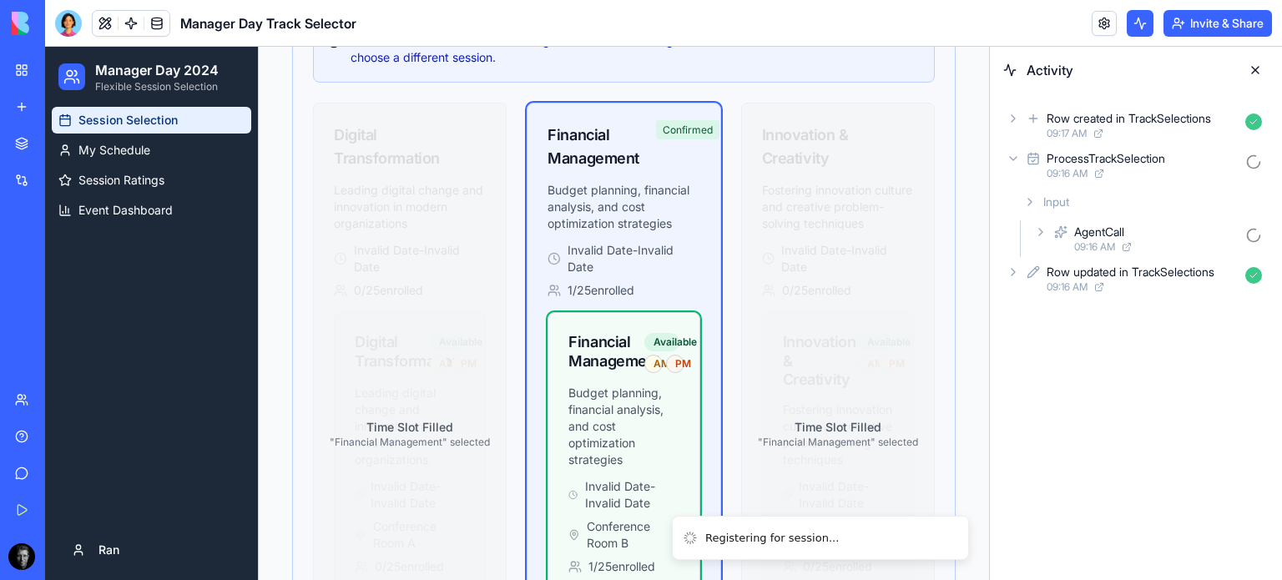
click at [1044, 232] on icon at bounding box center [1040, 231] width 13 height 13
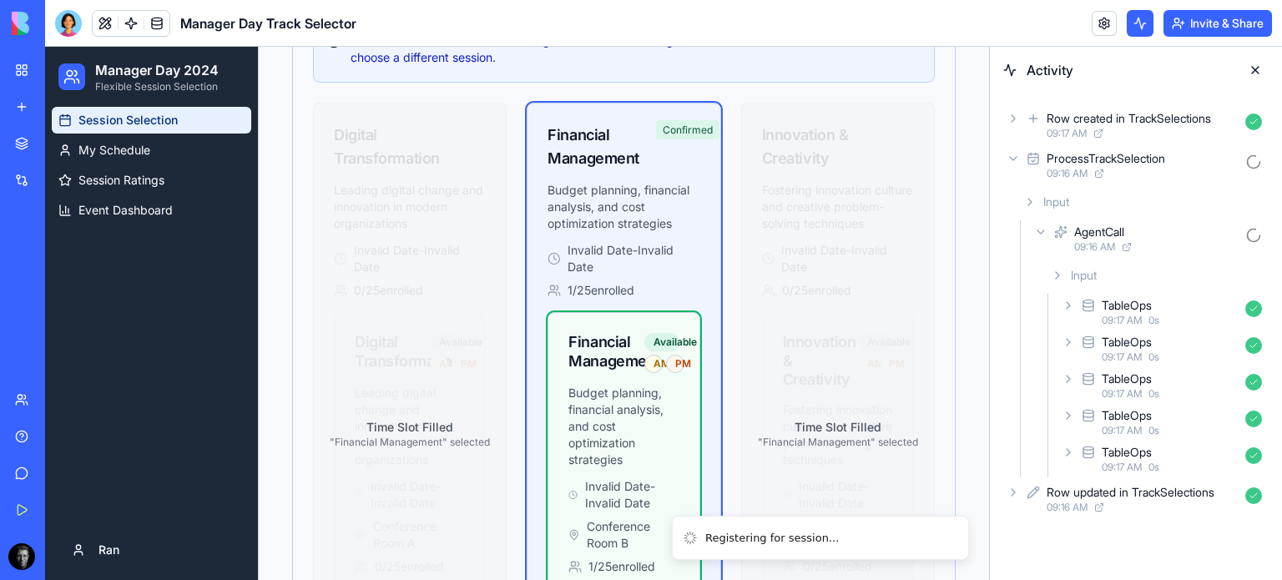
click at [1042, 231] on icon at bounding box center [1040, 231] width 13 height 13
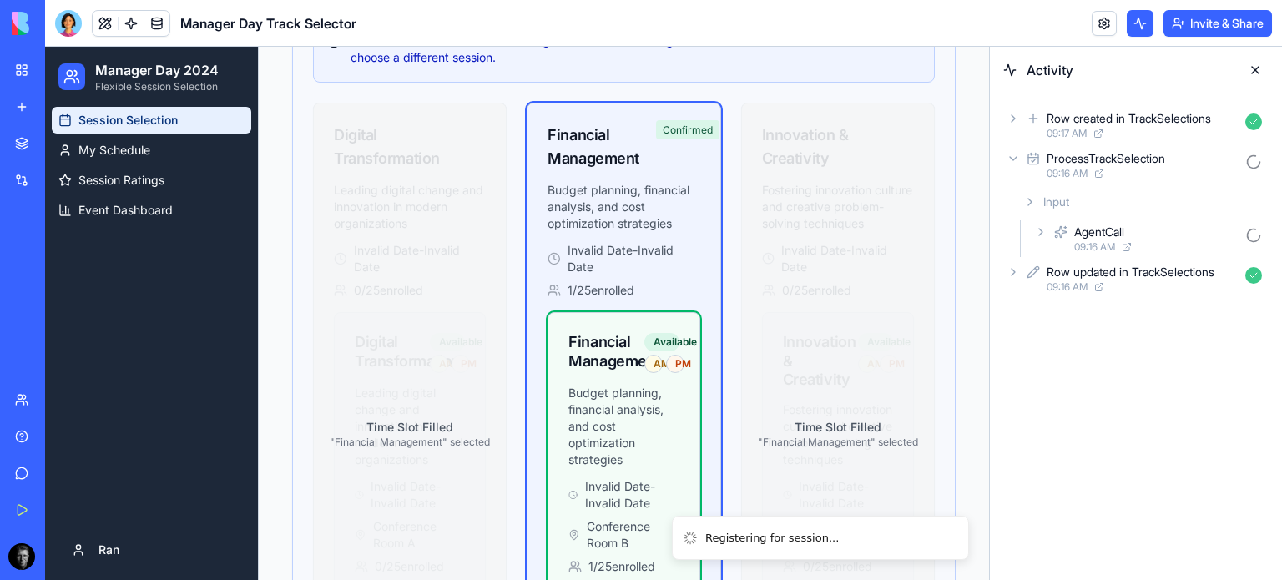
click at [1030, 199] on icon at bounding box center [1029, 201] width 13 height 13
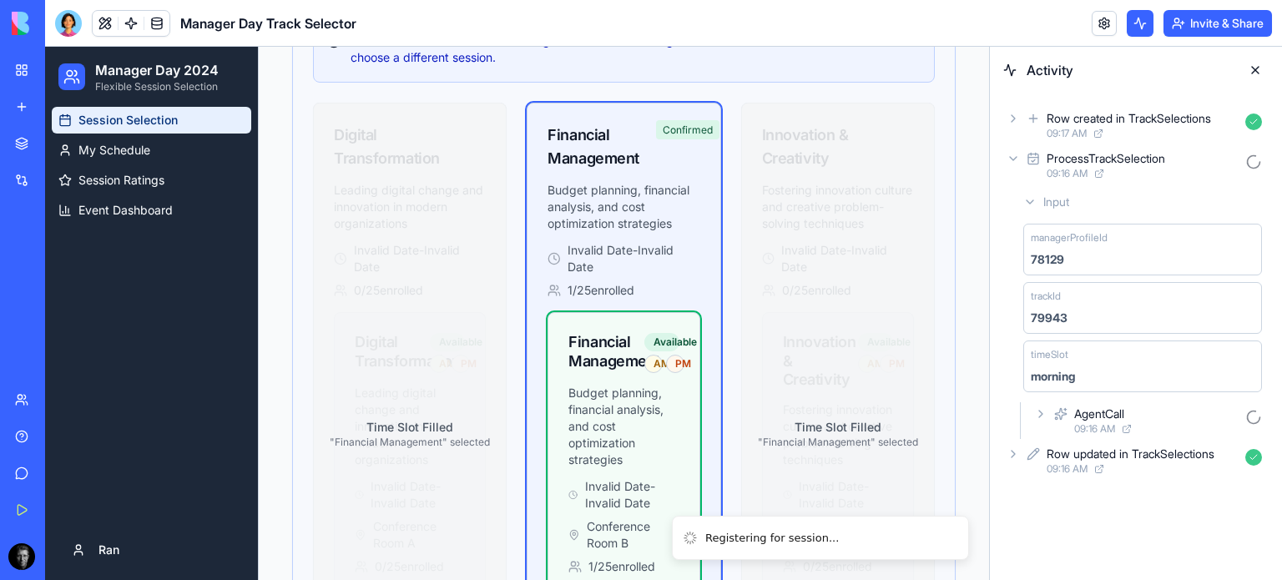
click at [1010, 163] on icon at bounding box center [1012, 158] width 13 height 13
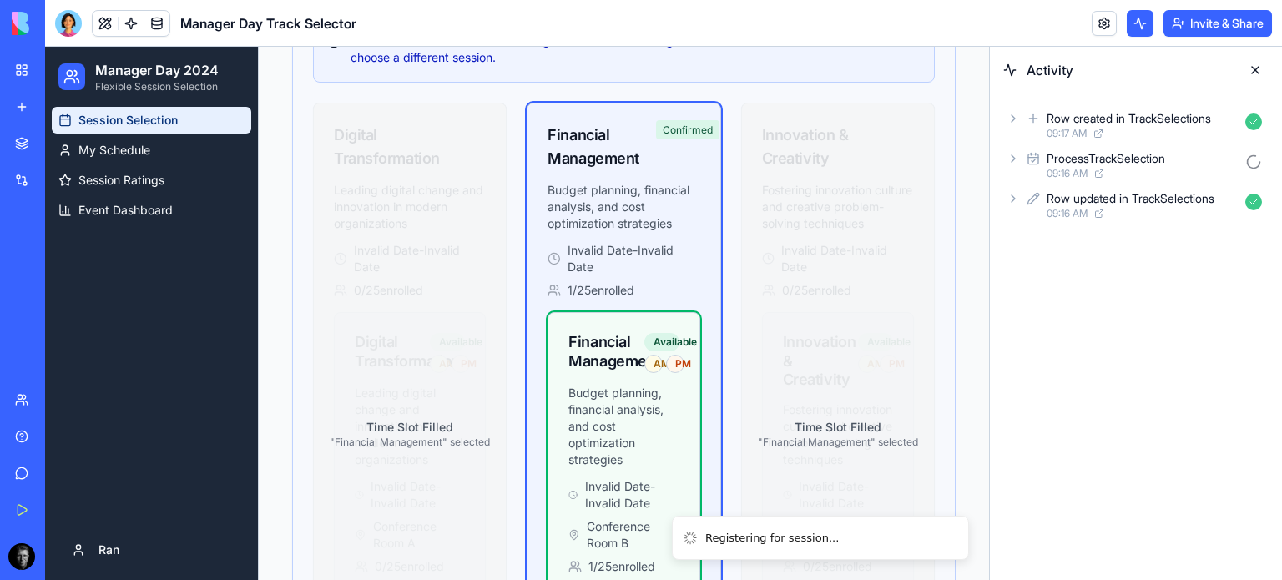
click at [18, 481] on link "Give feedback" at bounding box center [38, 472] width 67 height 33
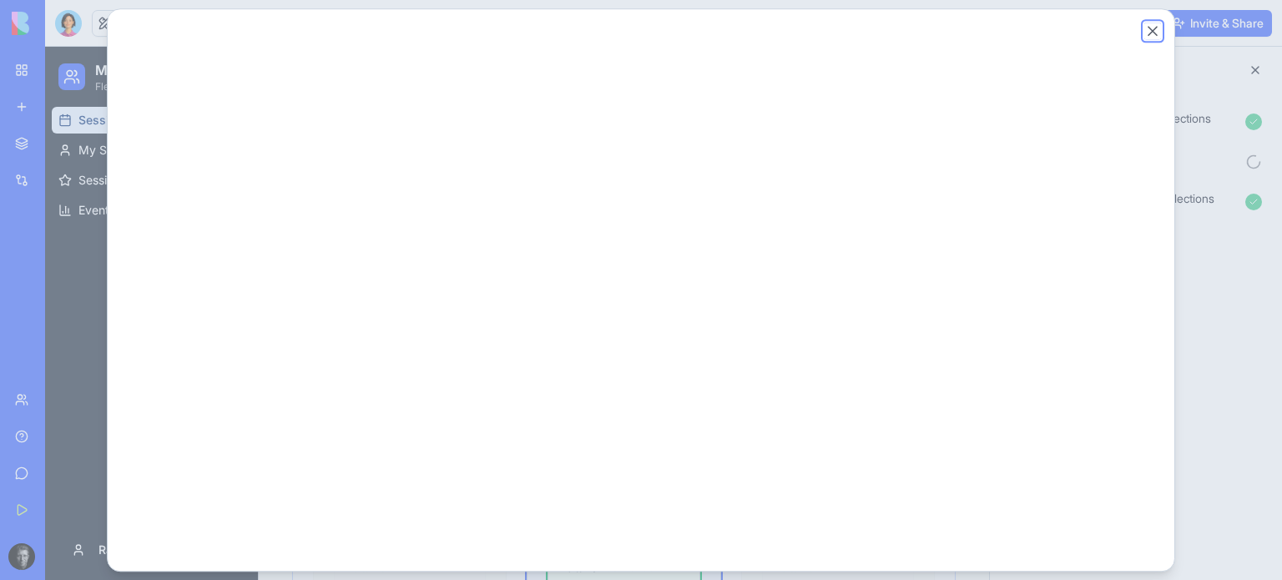
click at [1153, 28] on button "Close" at bounding box center [1152, 31] width 17 height 17
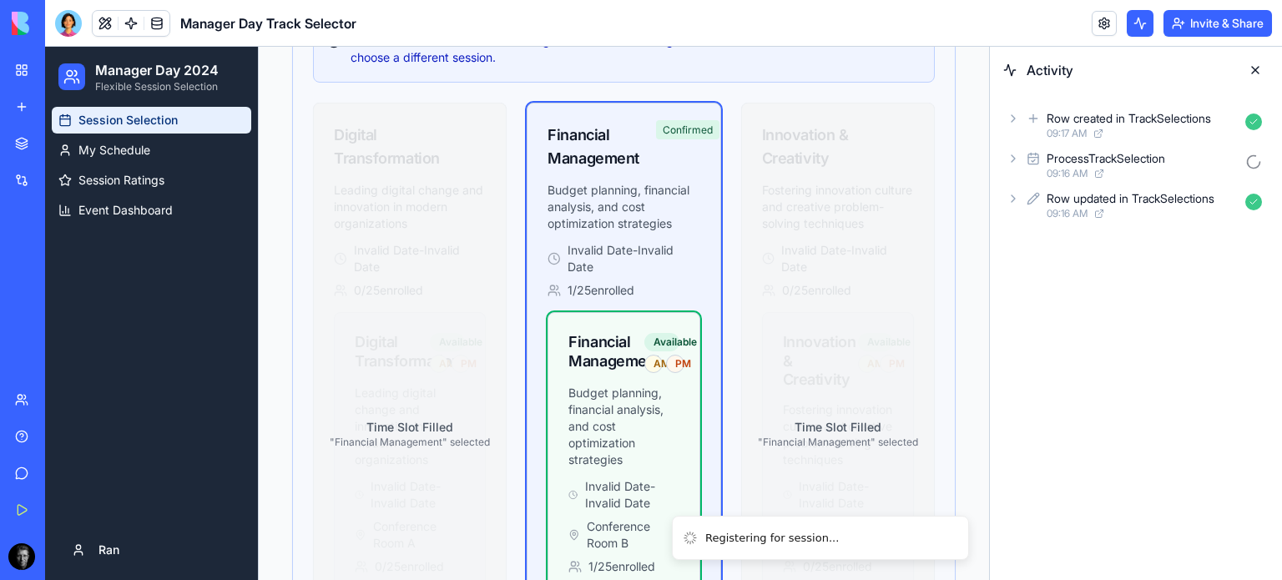
click at [1005, 161] on div "ProcessTrackSelection 09:16 AM" at bounding box center [1135, 165] width 265 height 37
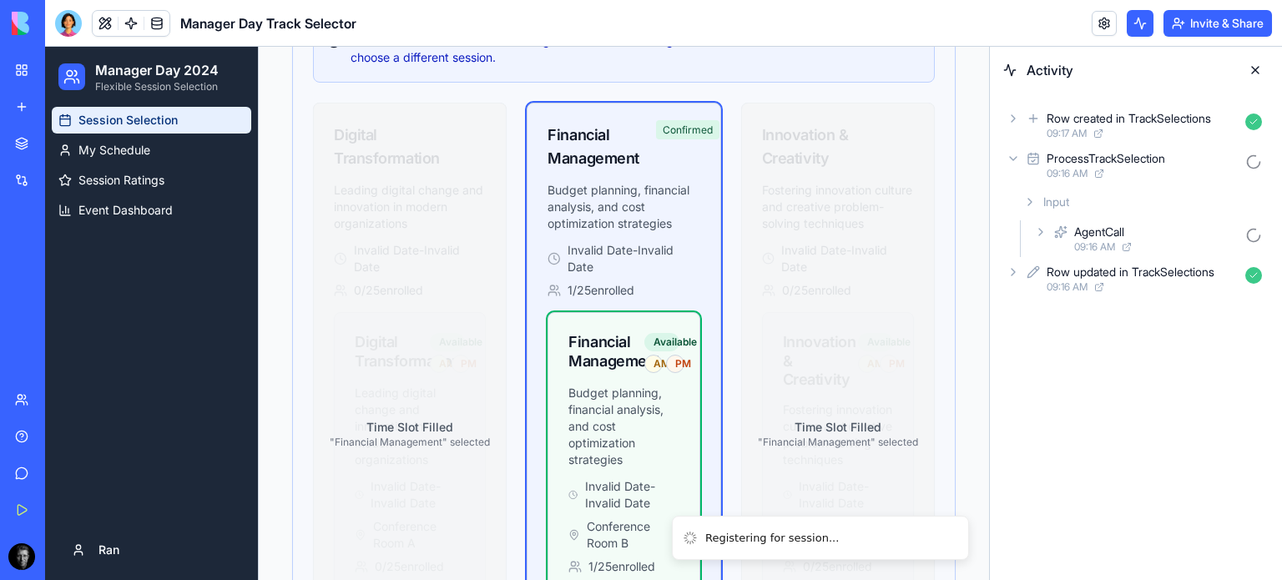
click at [1043, 233] on icon at bounding box center [1040, 231] width 13 height 13
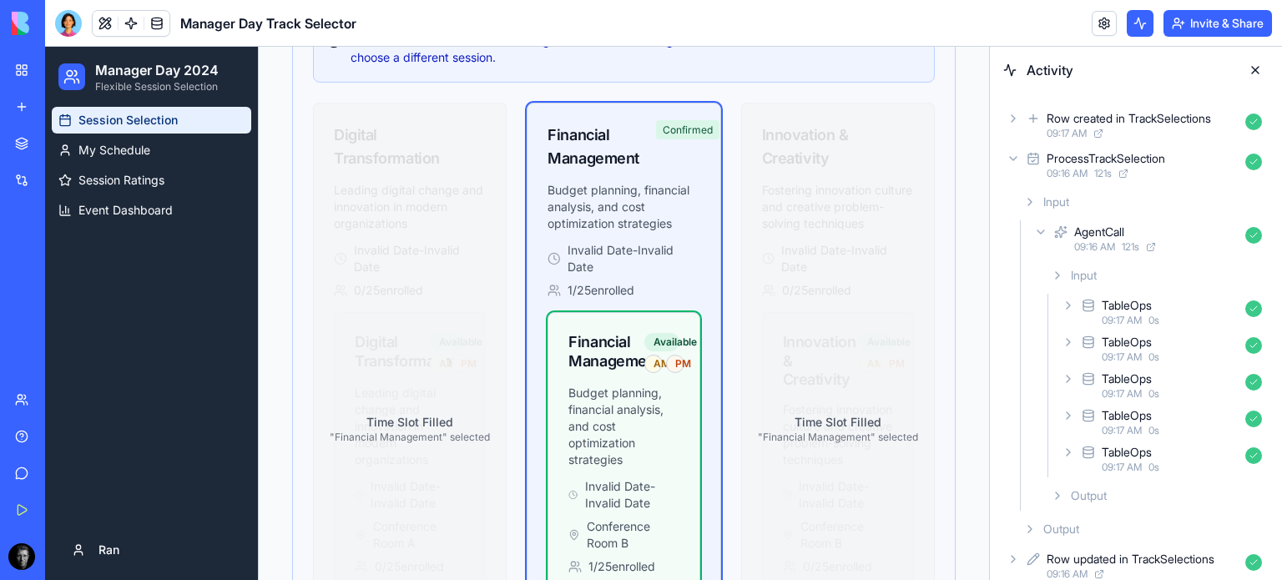
click at [1012, 158] on icon at bounding box center [1012, 158] width 13 height 13
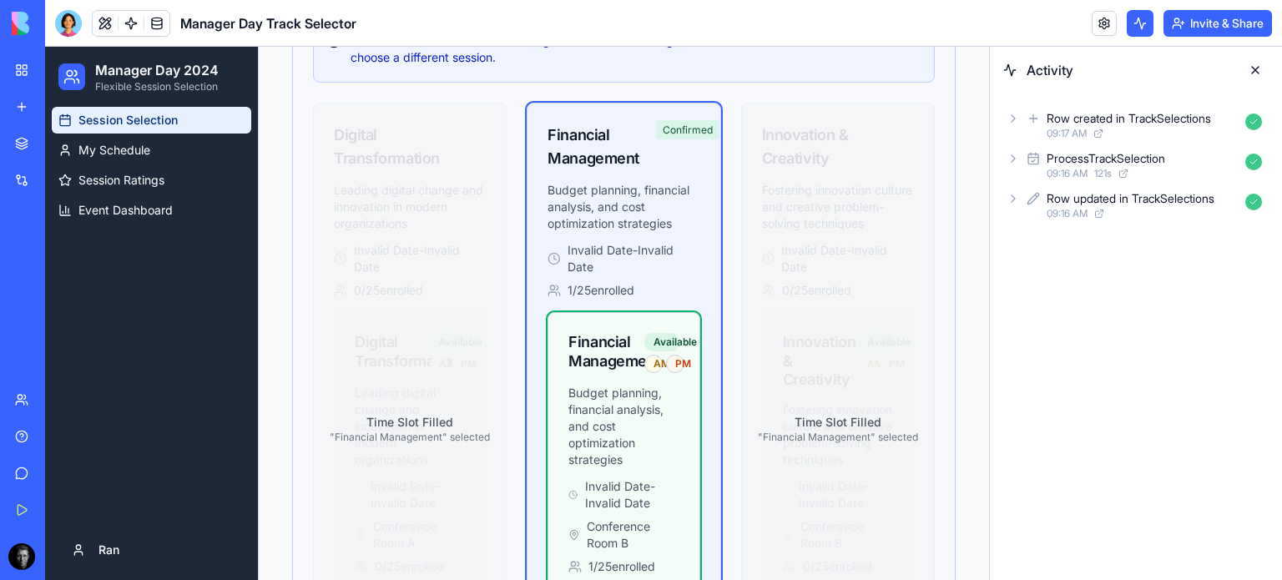
click at [1012, 159] on icon at bounding box center [1012, 158] width 13 height 13
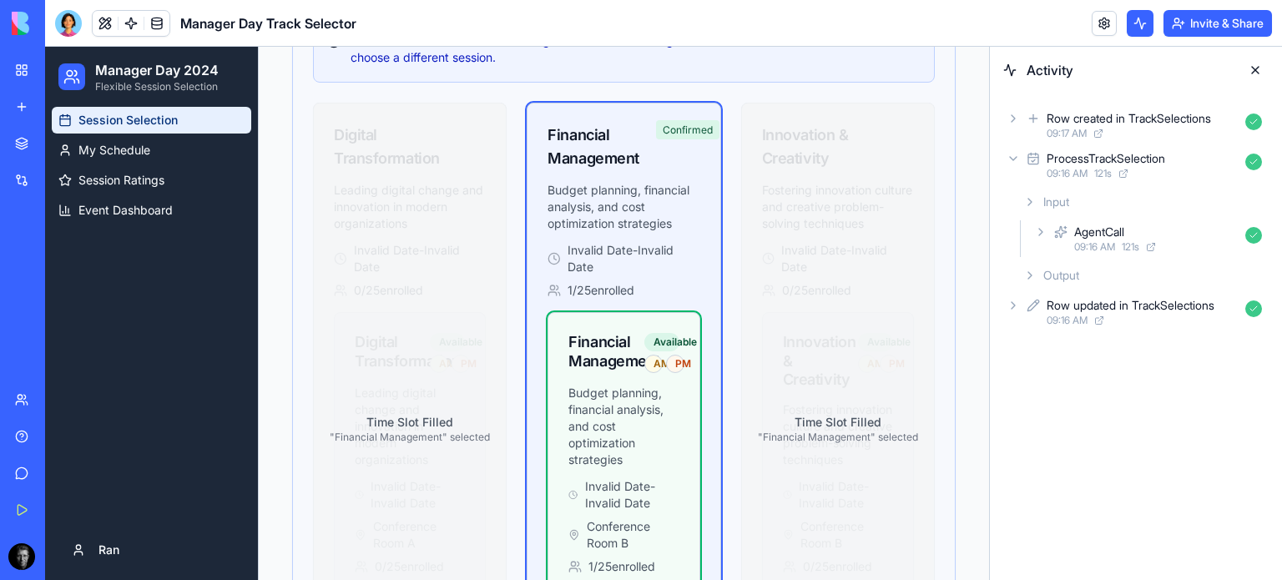
click at [1030, 280] on icon at bounding box center [1029, 275] width 13 height 13
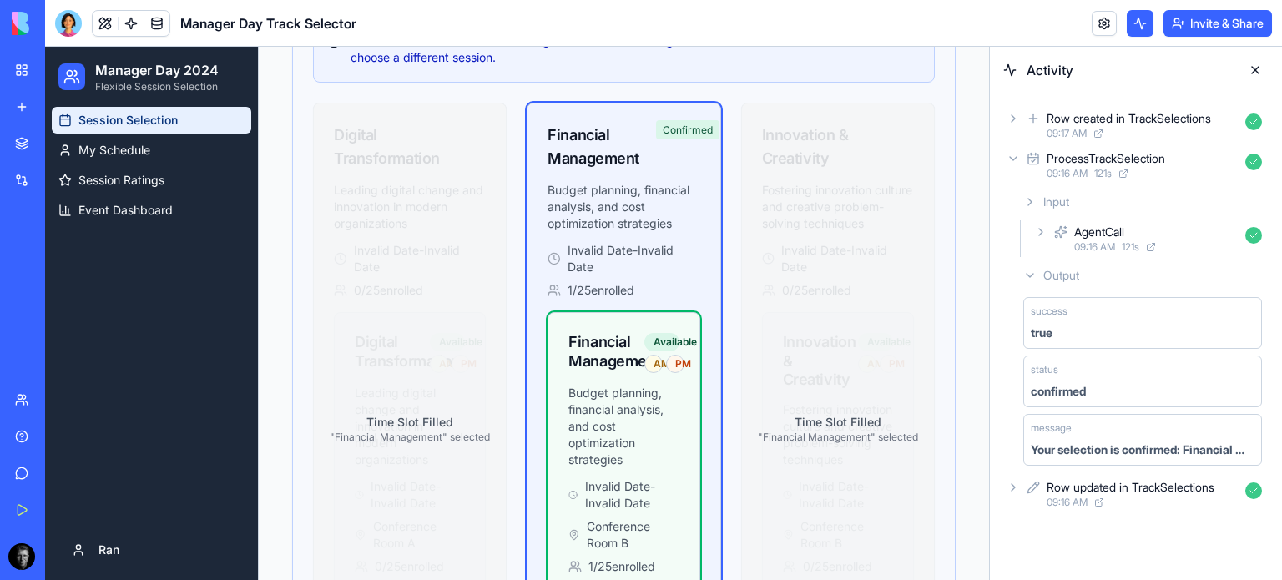
click at [1028, 275] on icon at bounding box center [1029, 275] width 7 height 3
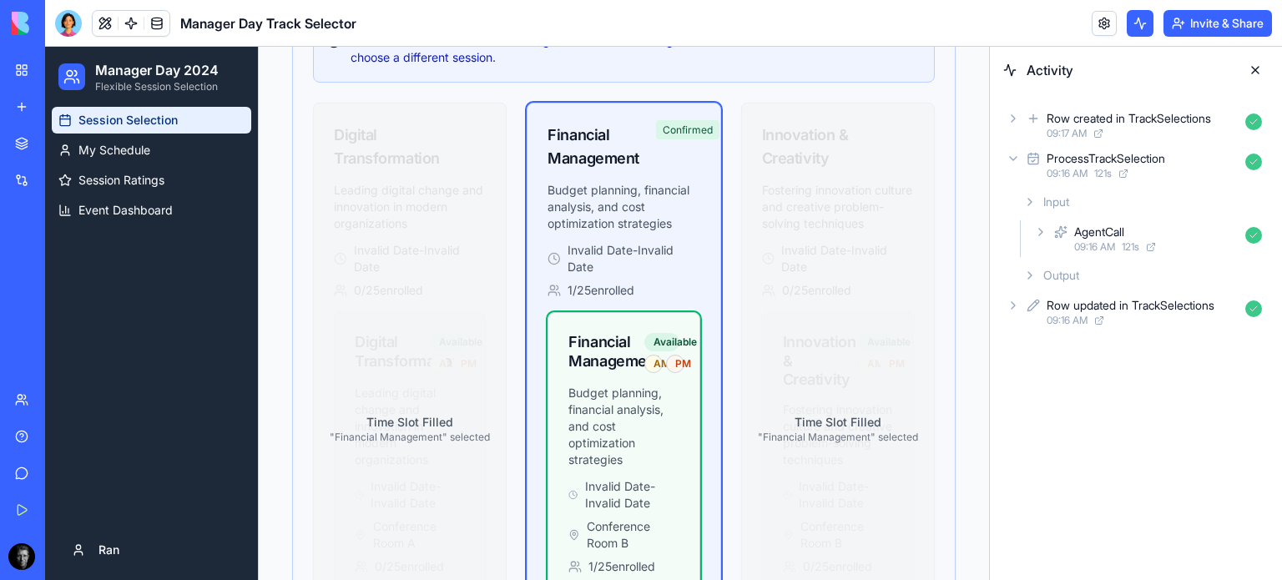
click at [1040, 231] on icon at bounding box center [1040, 231] width 13 height 13
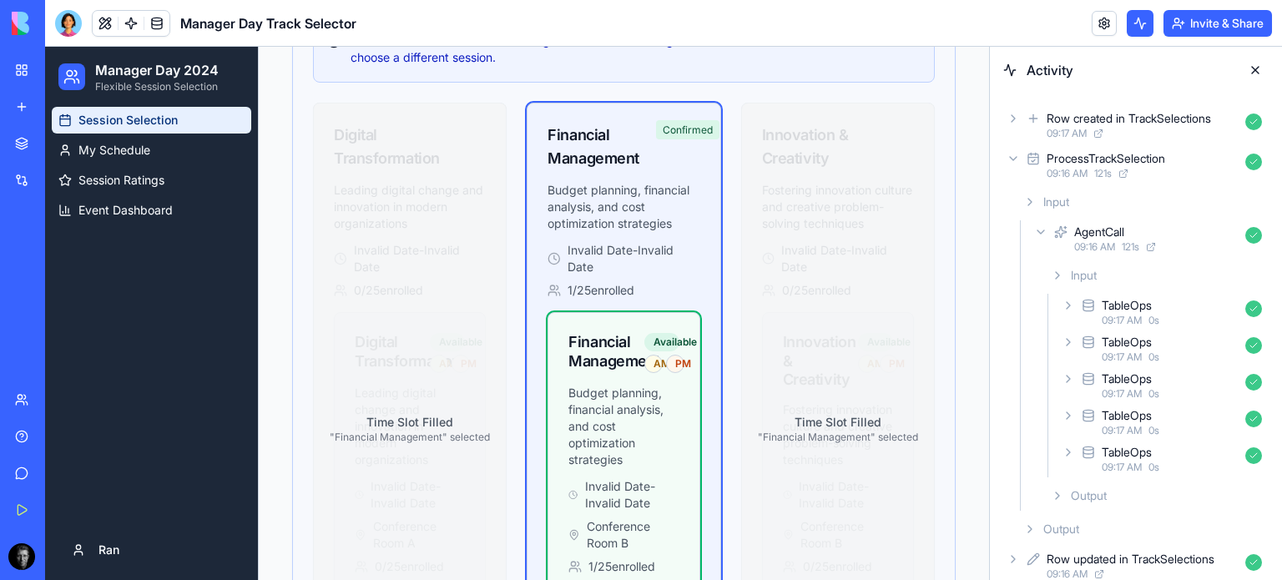
click at [1040, 241] on div "AgentCall 09:16 AM 121 s" at bounding box center [1149, 238] width 238 height 37
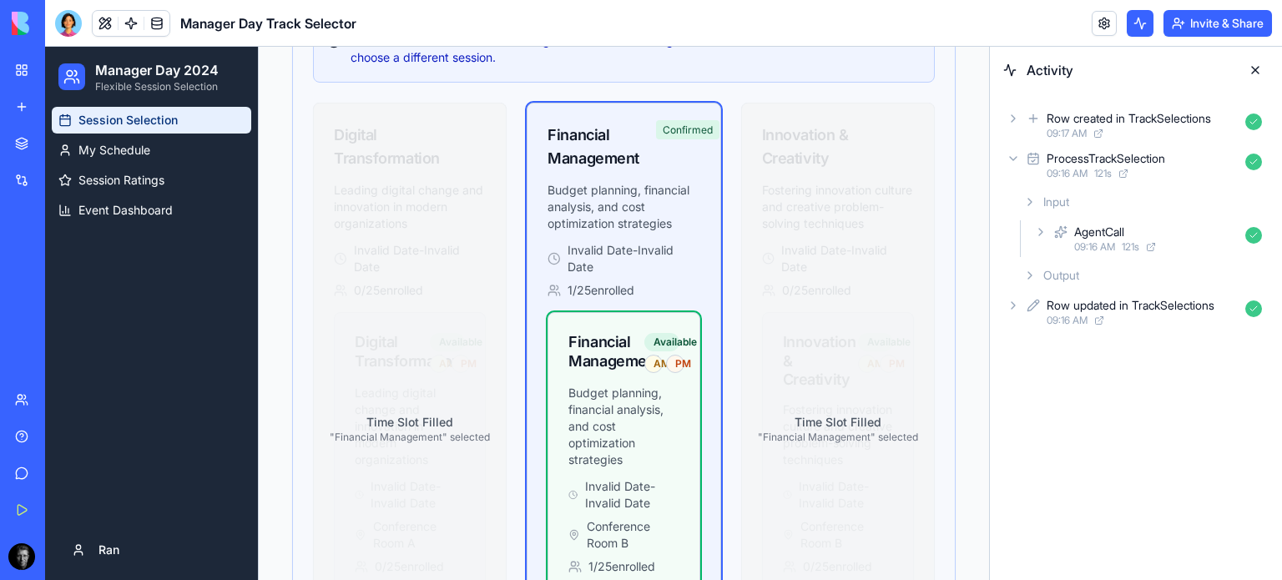
click at [1012, 158] on icon at bounding box center [1012, 158] width 13 height 13
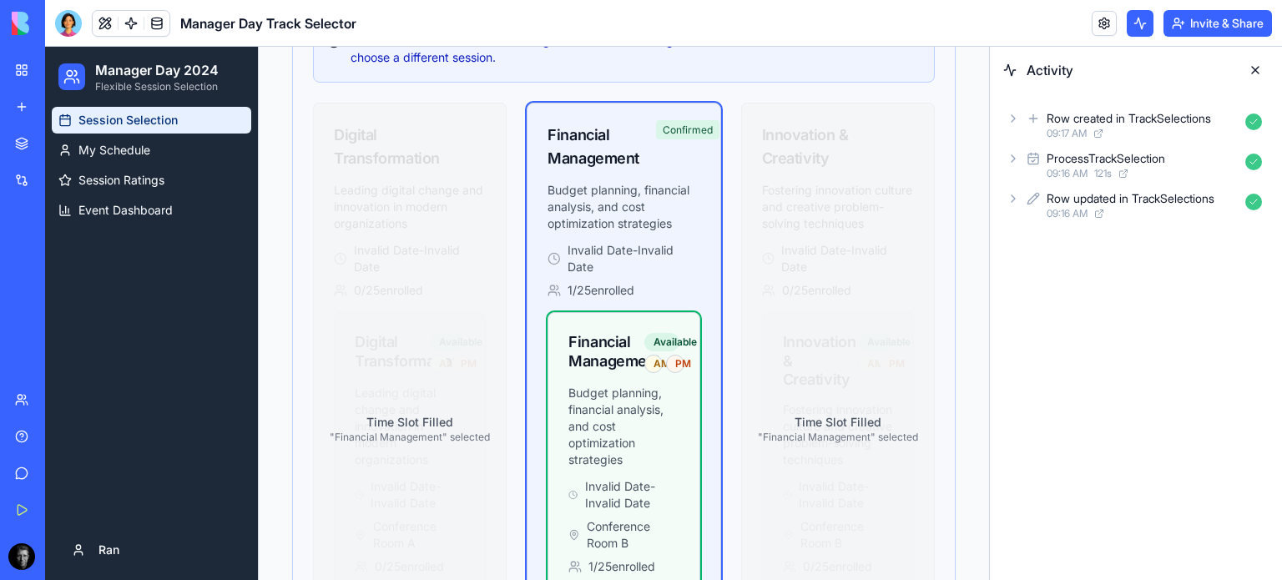
click at [16, 476] on link "Give feedback" at bounding box center [38, 472] width 67 height 33
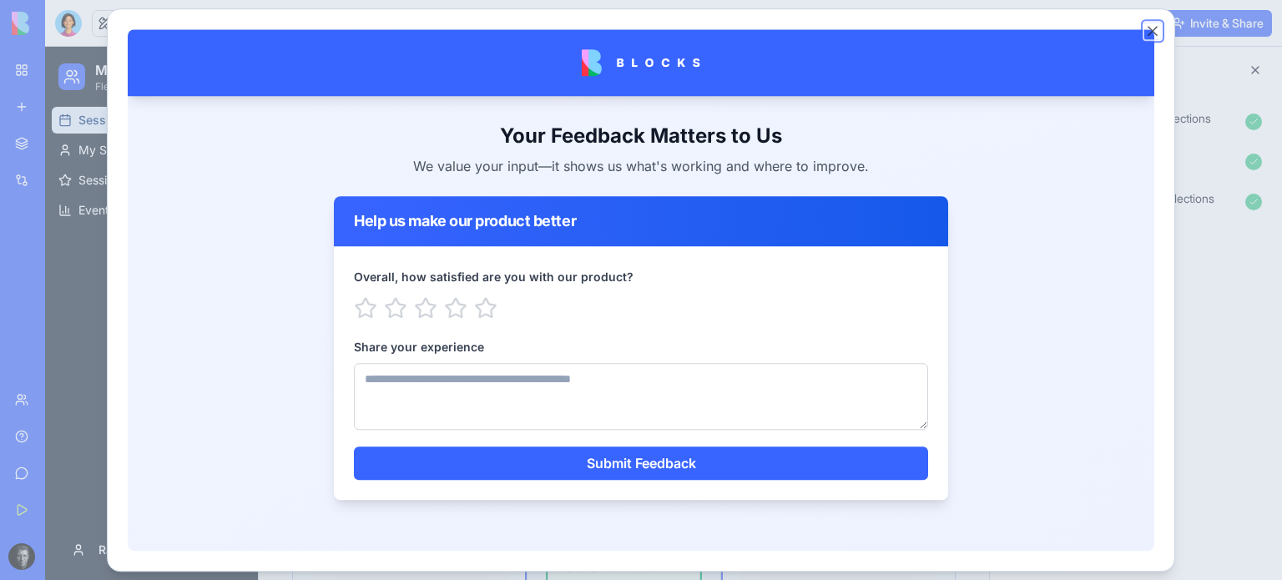
click at [1146, 31] on button "Close" at bounding box center [1152, 31] width 17 height 17
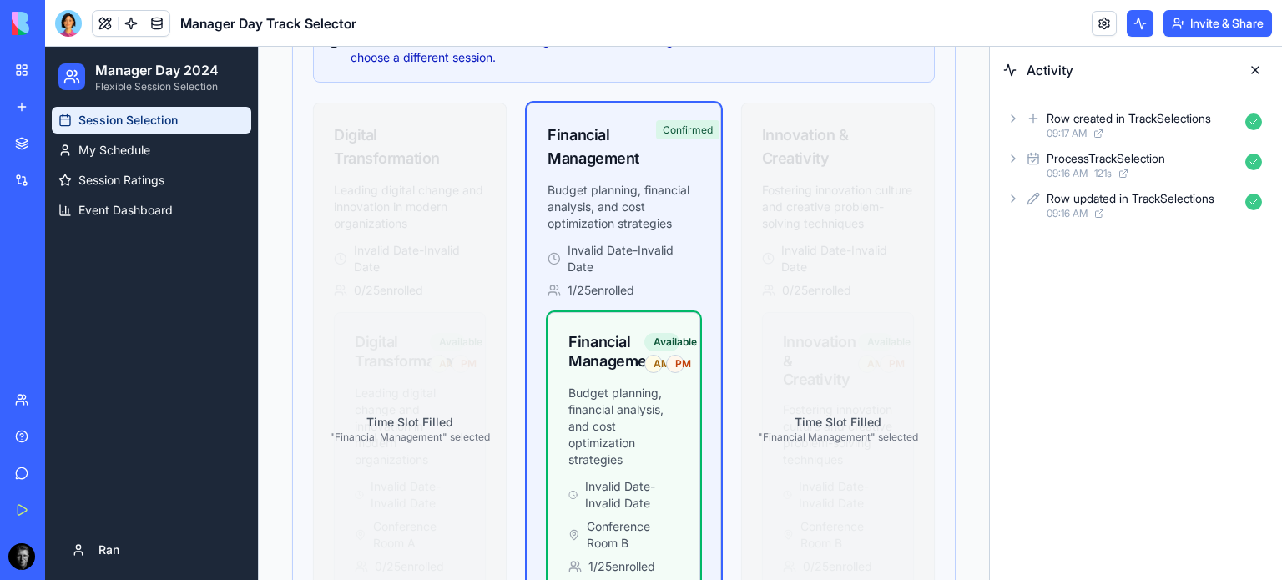
click at [20, 554] on html "BETA My Workspace New app Marketplace Integrations Recent Manager Day Track Sel…" at bounding box center [641, 290] width 1282 height 580
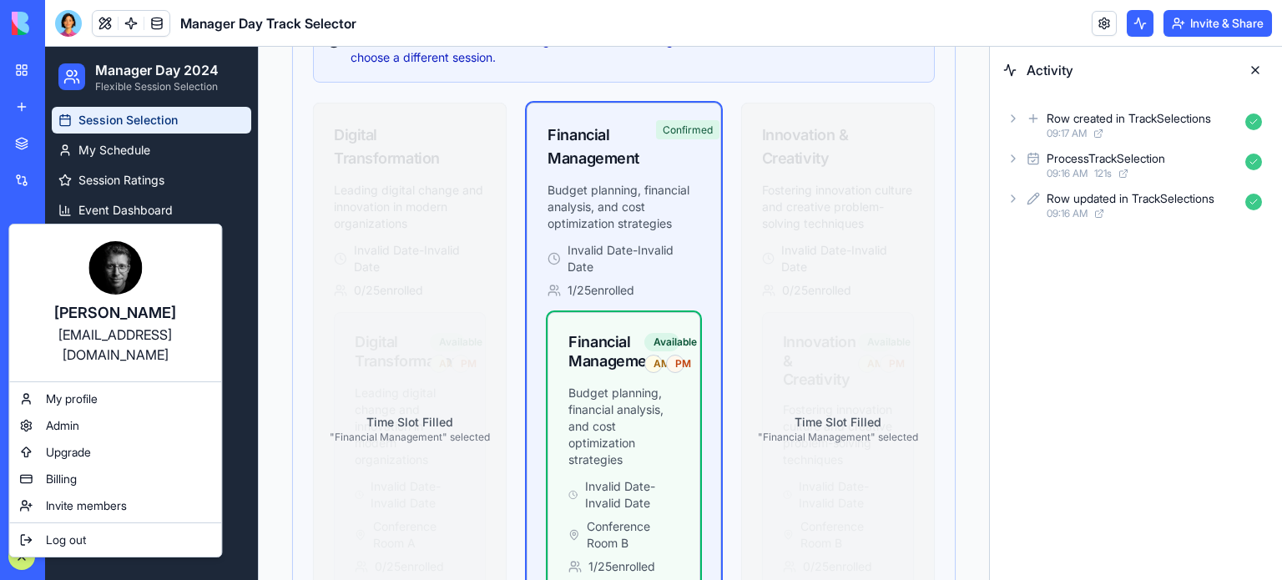
click at [7, 210] on html "BETA My Workspace New app Marketplace Integrations Recent Manager Day Track Sel…" at bounding box center [641, 290] width 1282 height 580
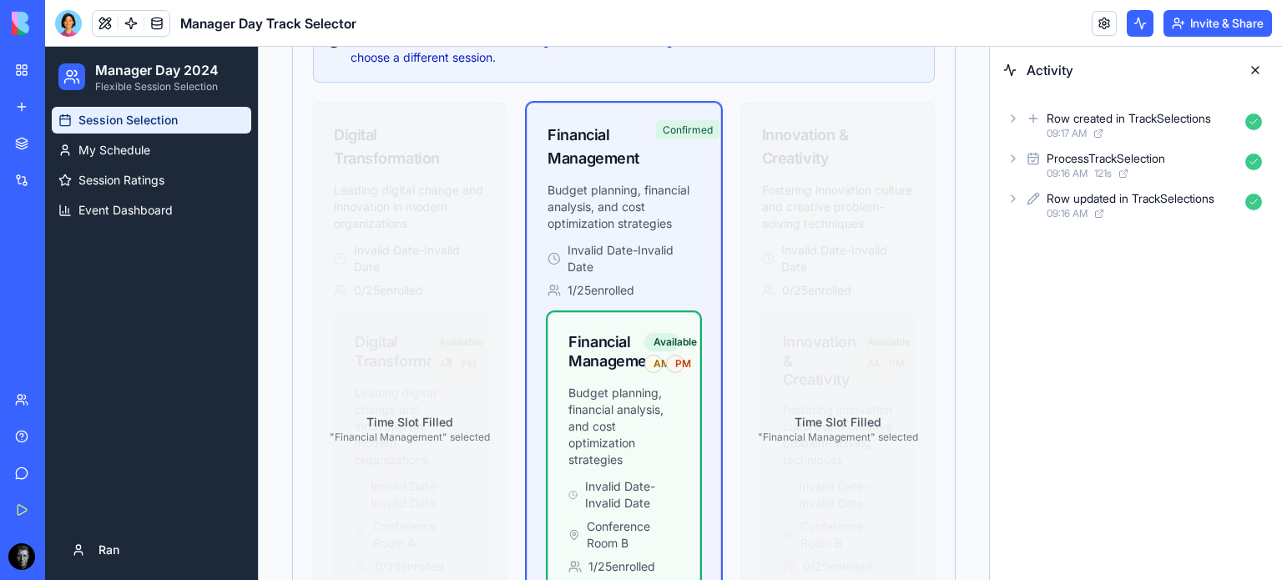
click at [20, 240] on div "Recent Manager Day Track Selector AI Logo Generator TRY Feedback Form TRY" at bounding box center [22, 287] width 35 height 127
click at [40, 444] on div "Help" at bounding box center [51, 436] width 22 height 17
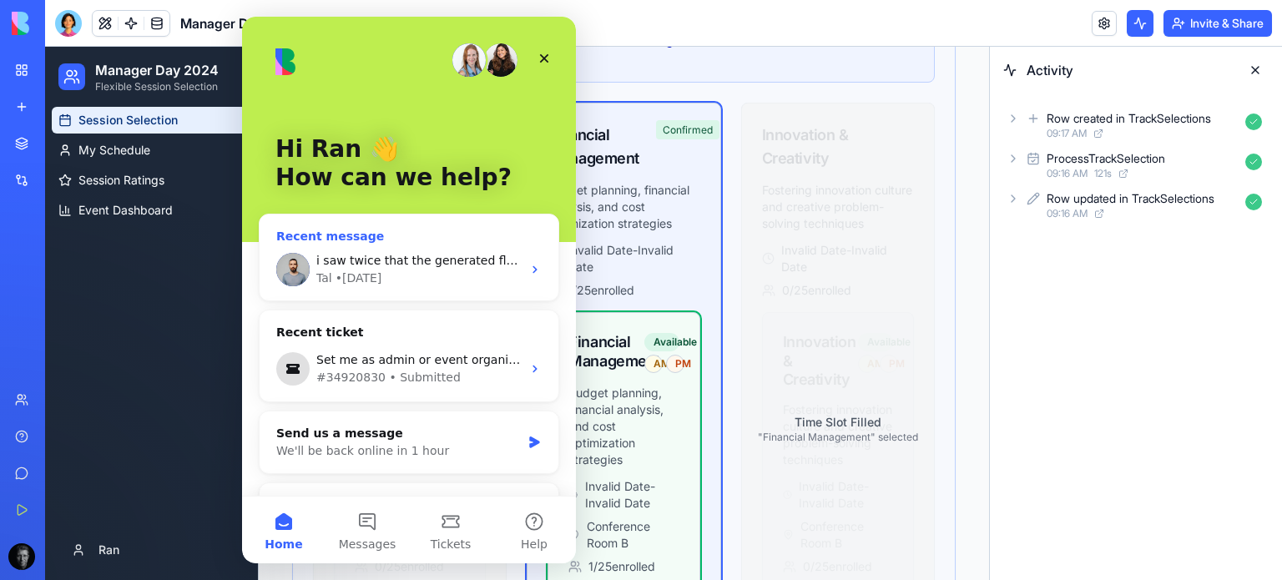
click at [417, 279] on div "Tal • [DATE]" at bounding box center [418, 278] width 205 height 18
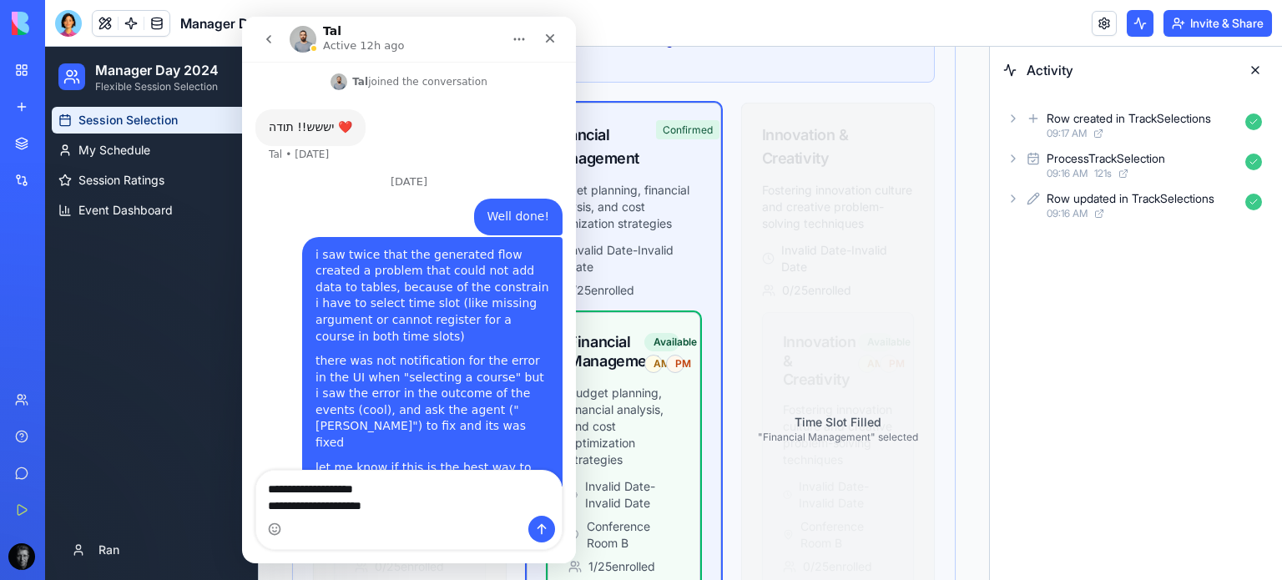
scroll to position [280, 0]
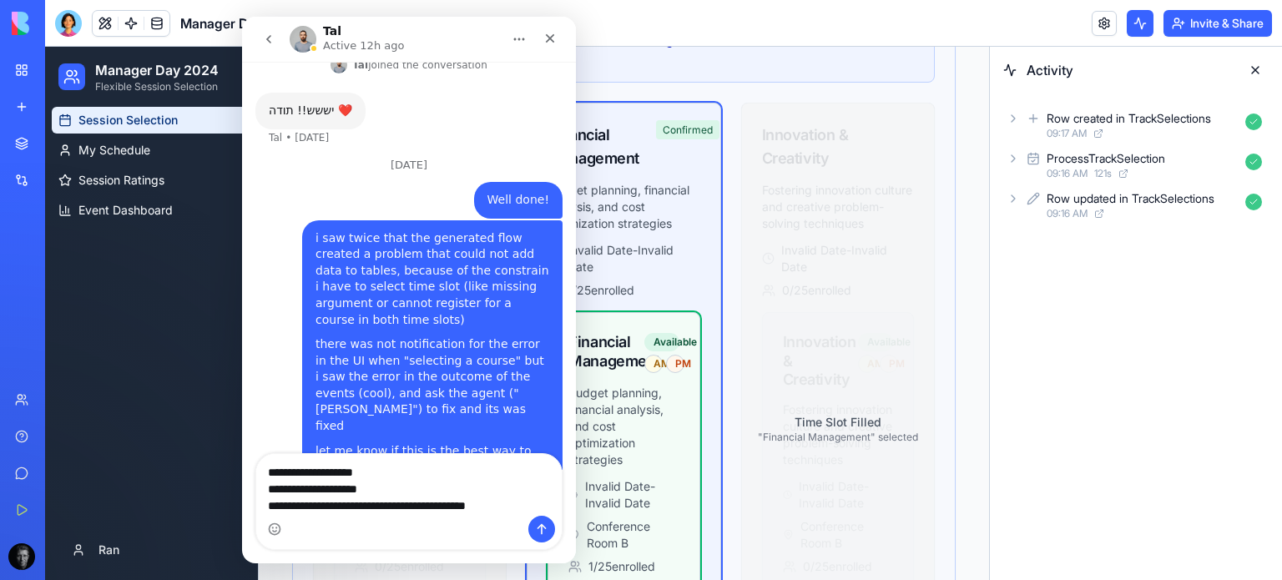
click at [281, 488] on textarea "**********" at bounding box center [408, 485] width 305 height 62
click at [426, 511] on textarea "**********" at bounding box center [408, 485] width 305 height 62
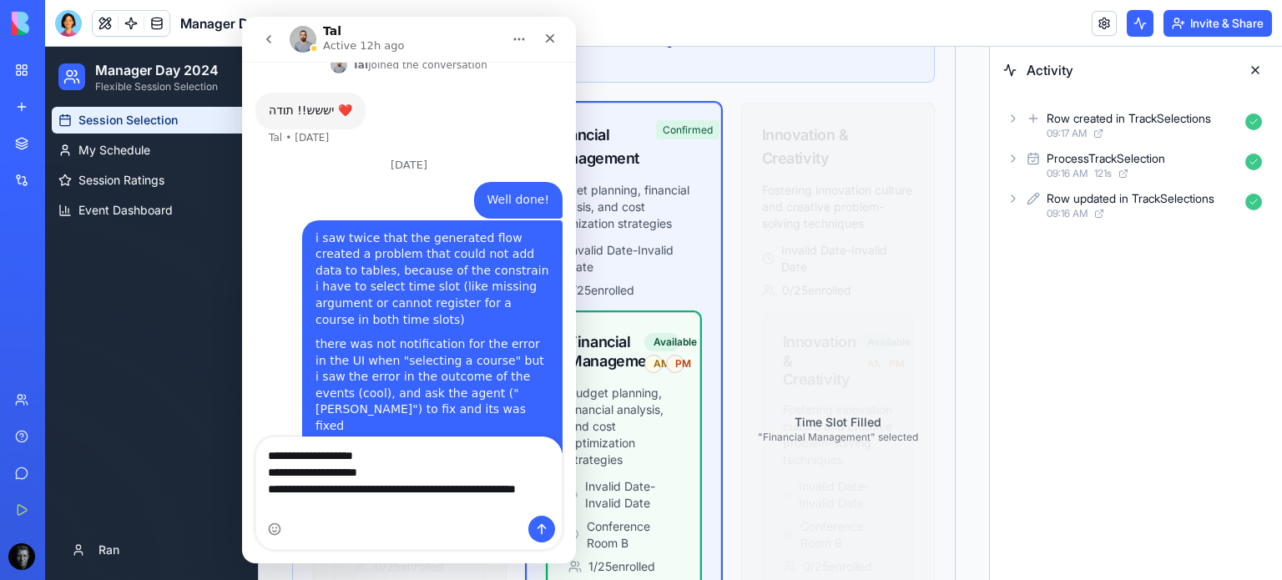
scroll to position [297, 0]
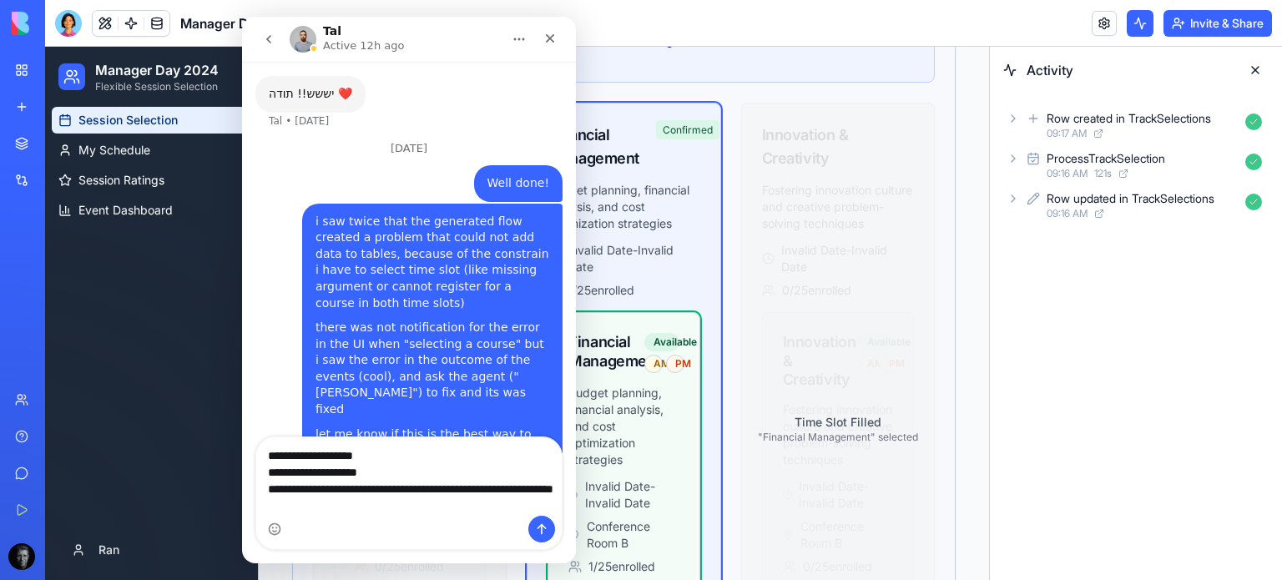
click at [447, 496] on textarea "**********" at bounding box center [408, 476] width 305 height 78
type textarea "**********"
click at [541, 529] on icon "Send a message…" at bounding box center [541, 529] width 9 height 11
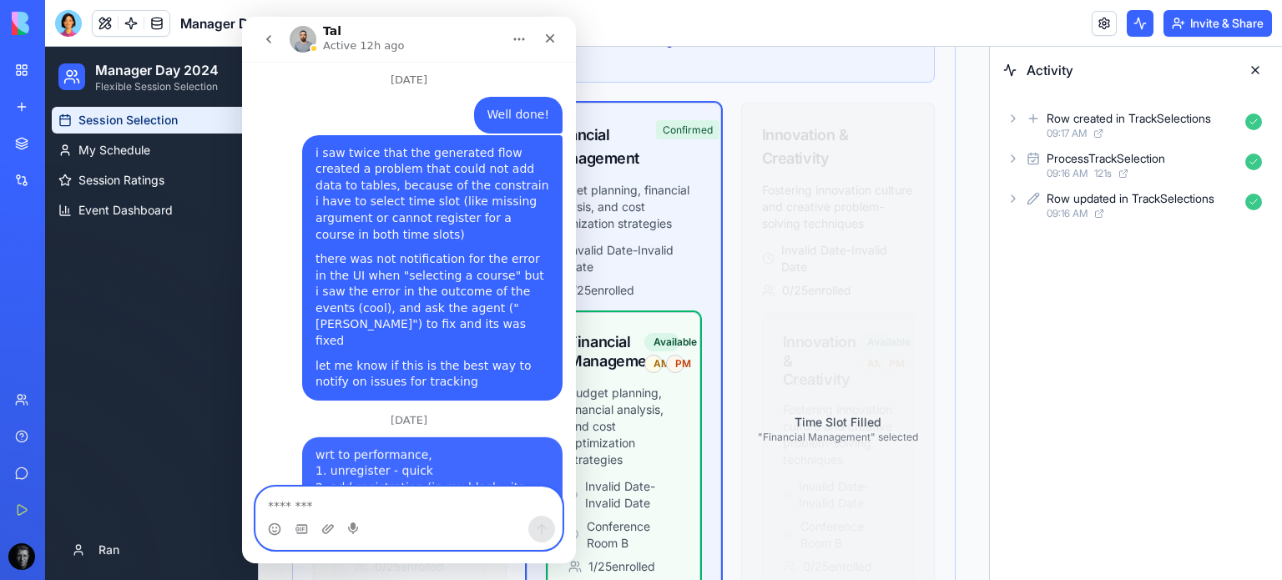
scroll to position [368, 0]
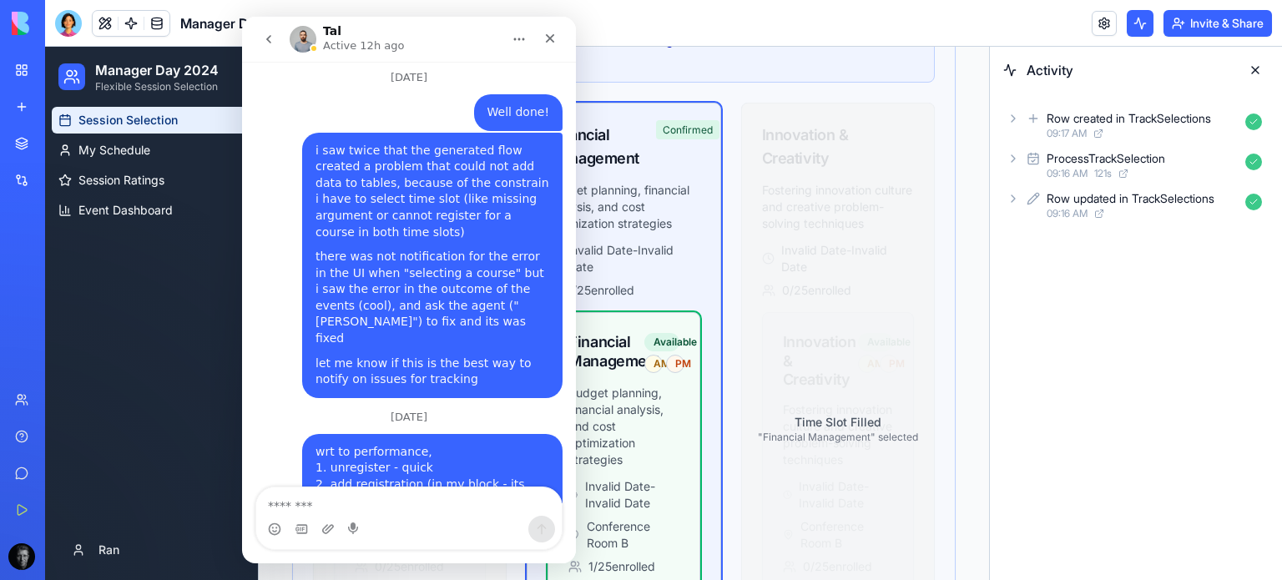
click at [1281, 345] on div "Activity Row created in TrackSelections 09:17 AM ProcessTrackSelection 09:16 AM…" at bounding box center [1136, 313] width 292 height 533
click at [31, 571] on div "Upgrade" at bounding box center [22, 556] width 35 height 47
